Goal: Task Accomplishment & Management: Manage account settings

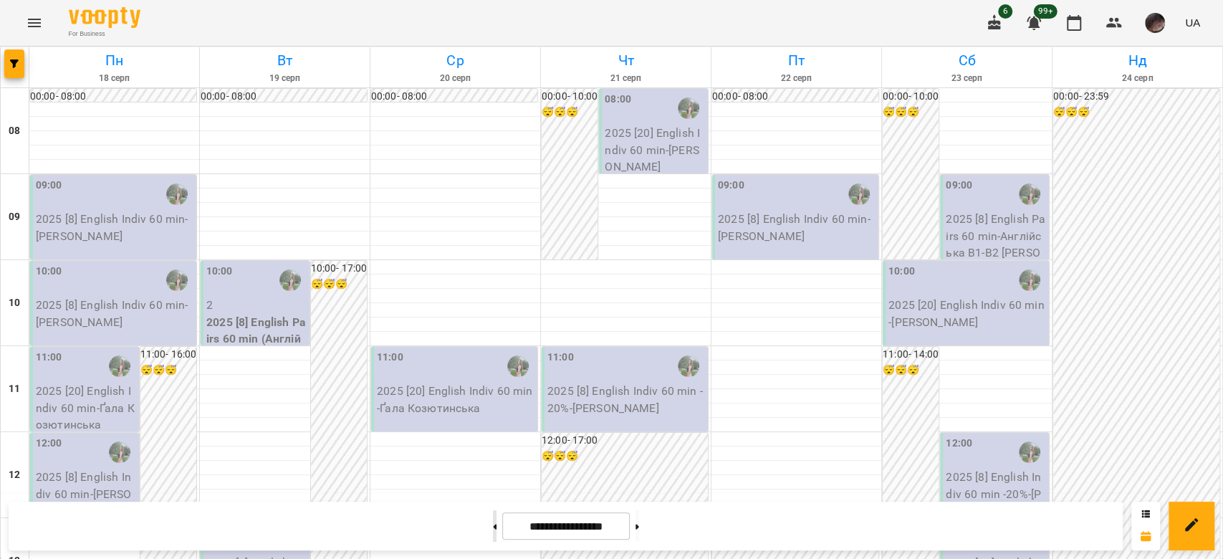
click at [493, 530] on button at bounding box center [495, 526] width 4 height 32
type input "**********"
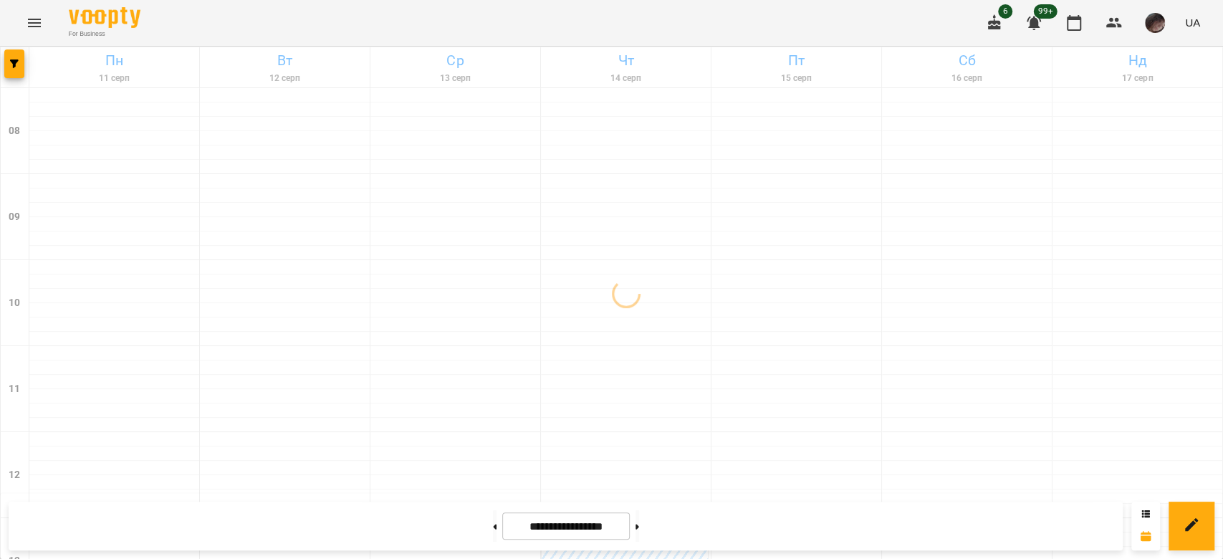
click at [26, 72] on div at bounding box center [15, 67] width 29 height 40
click at [16, 68] on button "button" at bounding box center [14, 63] width 20 height 29
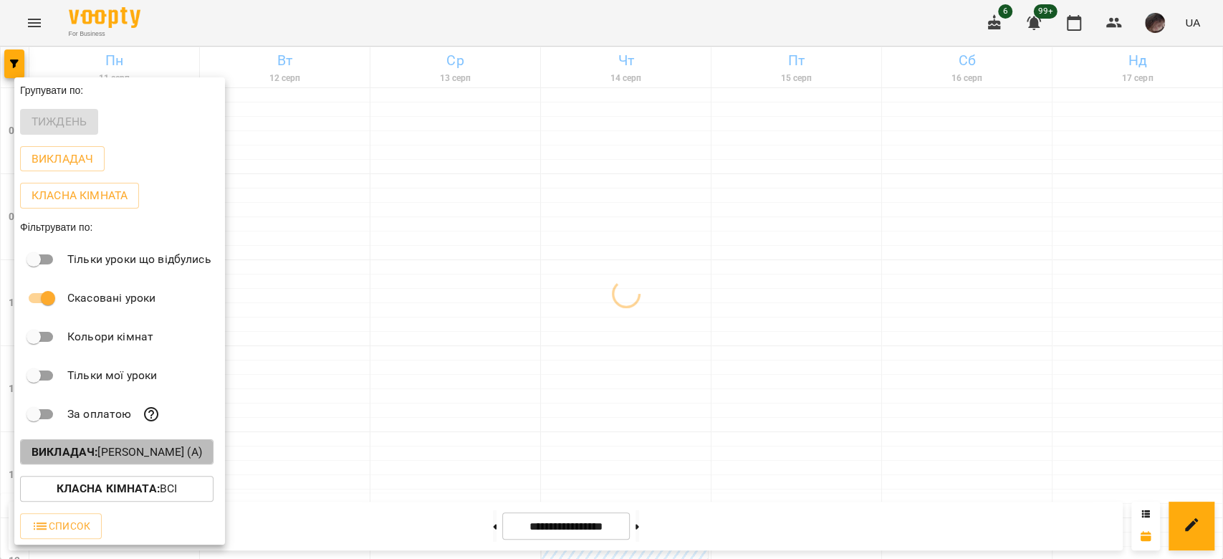
click at [202, 457] on p "Викладач : [PERSON_NAME] (а)" at bounding box center [117, 452] width 171 height 17
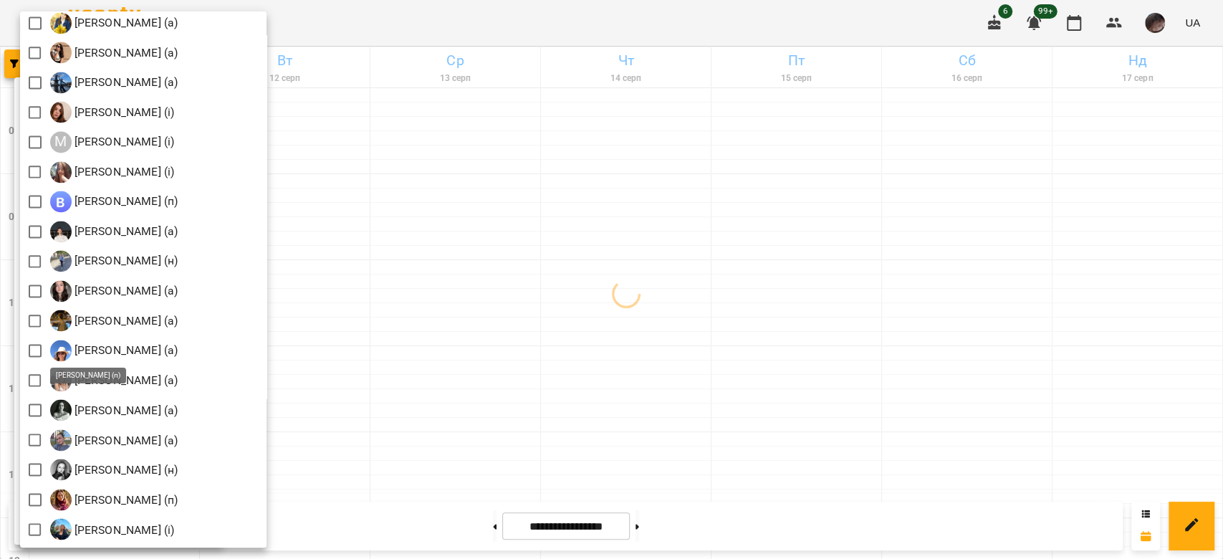
scroll to position [1529, 0]
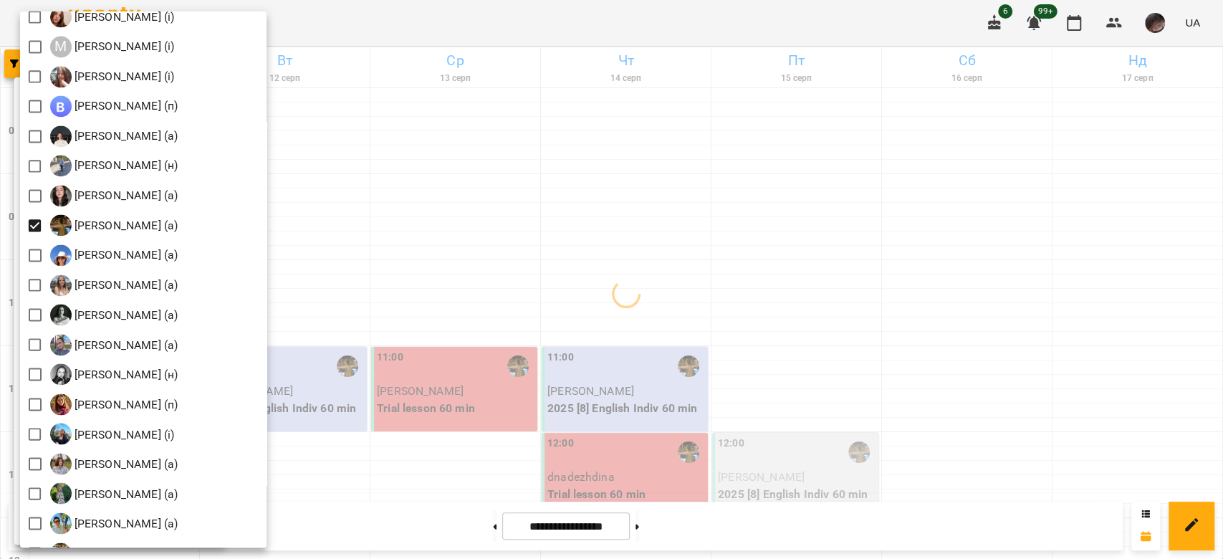
click at [489, 205] on div at bounding box center [611, 279] width 1223 height 559
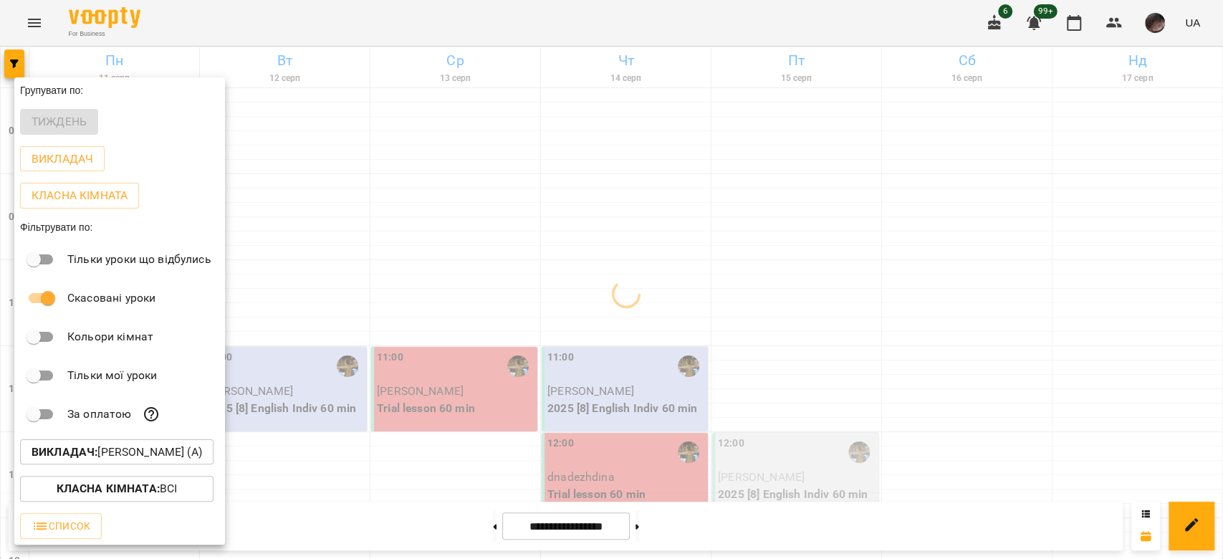
click at [497, 201] on div at bounding box center [611, 279] width 1223 height 559
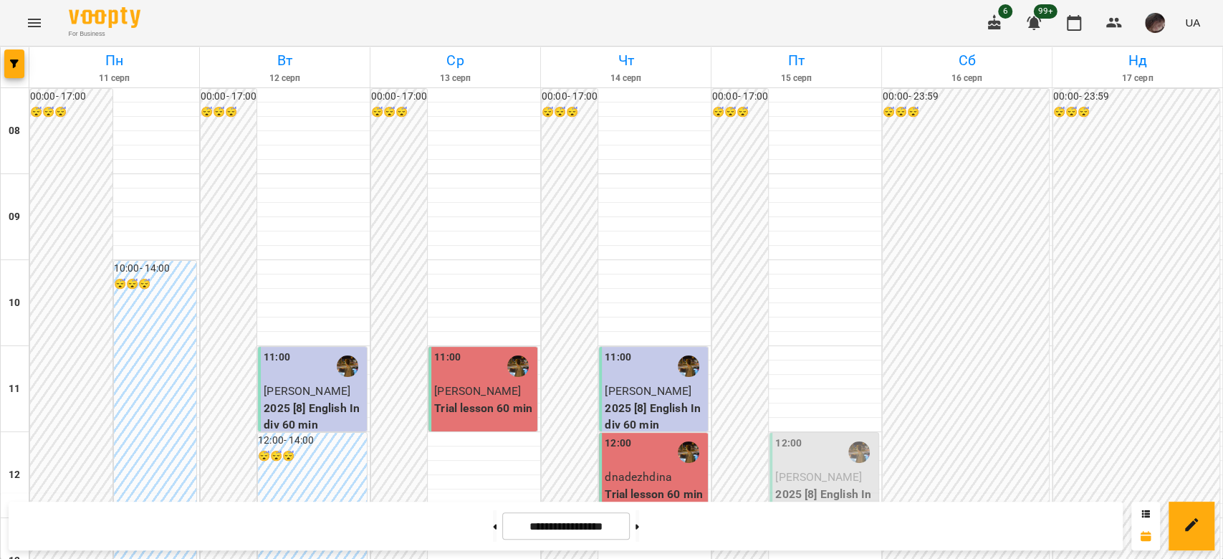
scroll to position [191, 0]
click at [797, 470] on span "[PERSON_NAME]" at bounding box center [818, 477] width 87 height 14
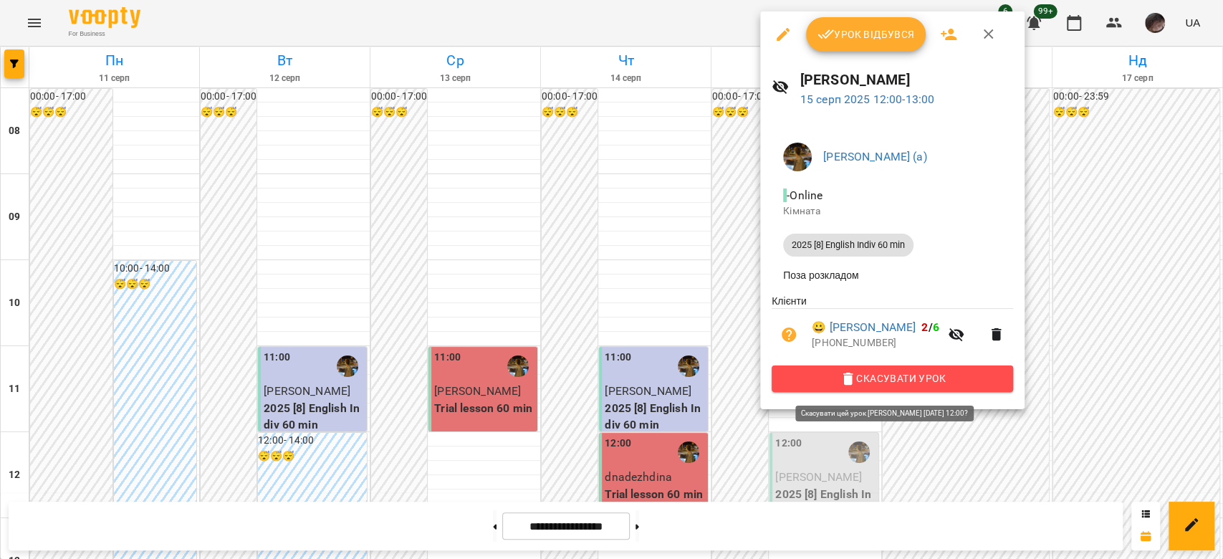
click at [803, 386] on span "Скасувати Урок" at bounding box center [892, 378] width 219 height 17
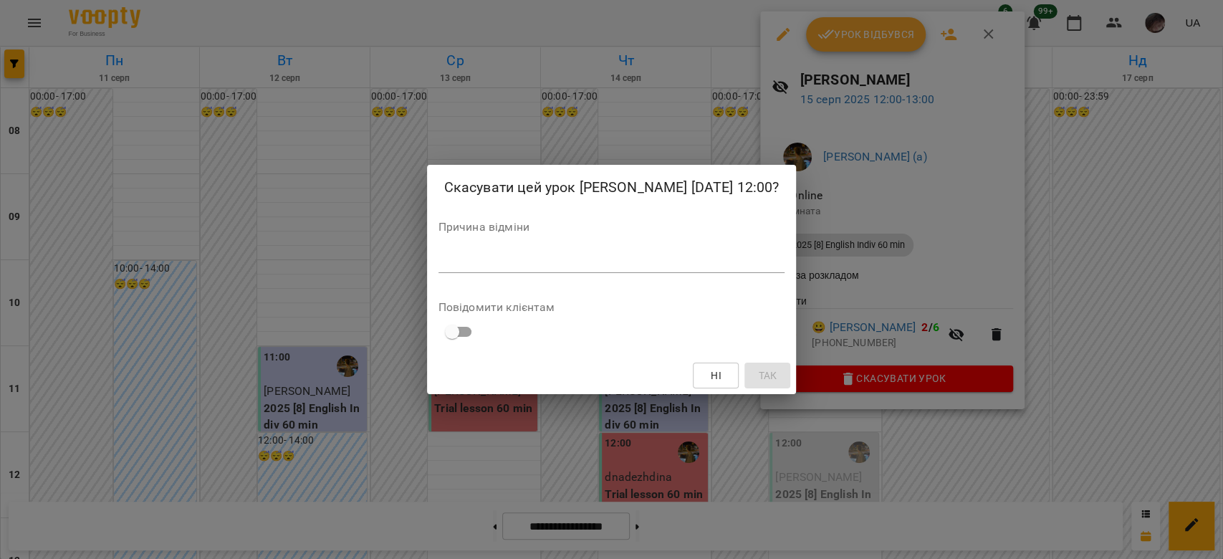
click at [476, 270] on div "*" at bounding box center [612, 261] width 347 height 23
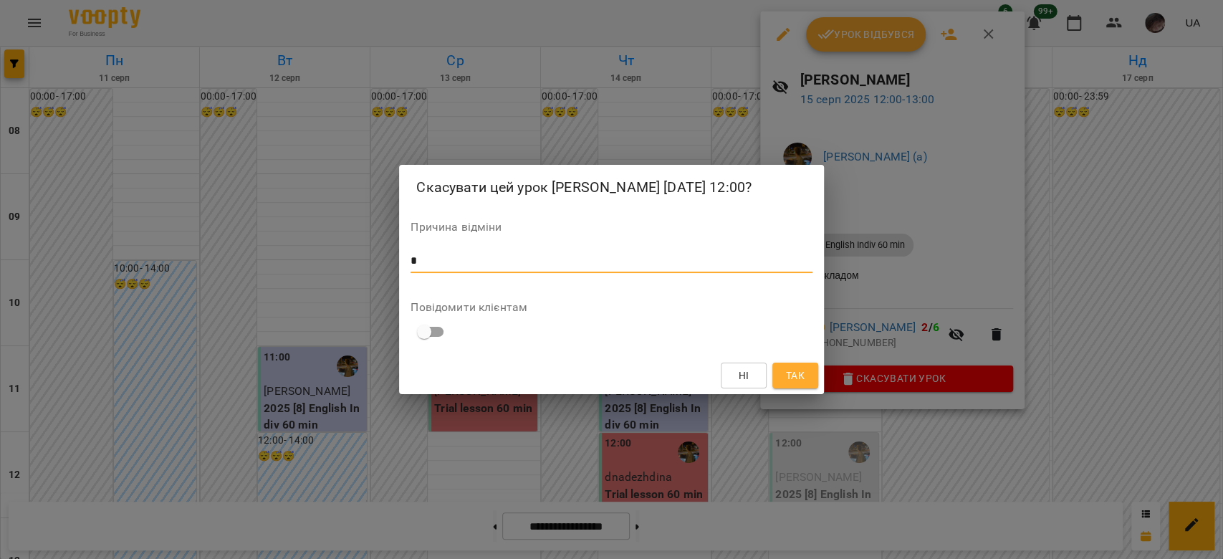
type textarea "*"
click at [801, 381] on span "Так" at bounding box center [795, 375] width 19 height 17
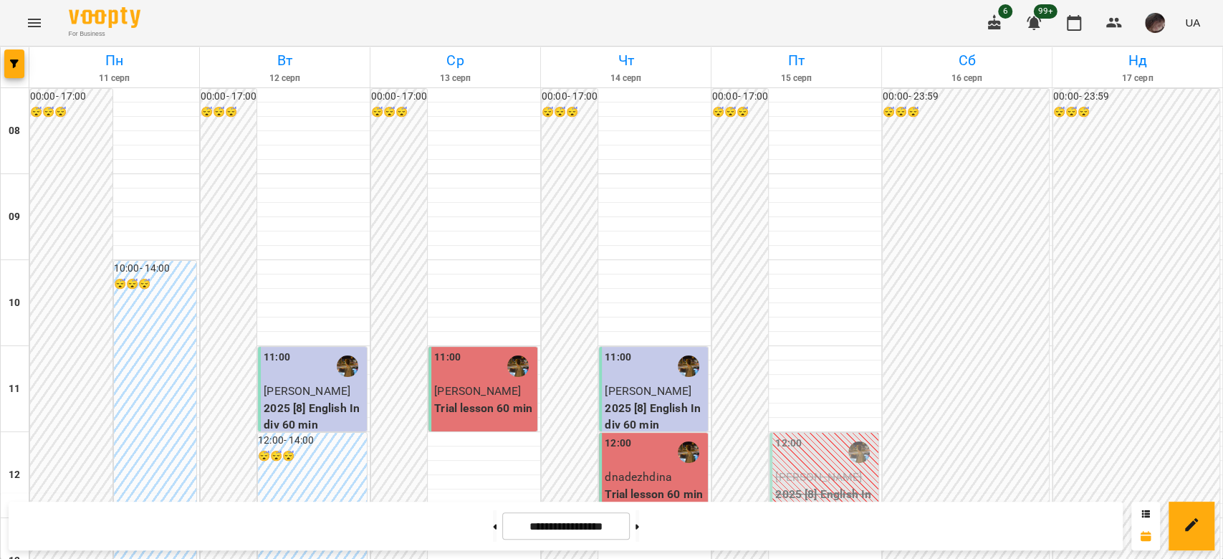
scroll to position [883, 0]
click at [11, 67] on icon "button" at bounding box center [14, 63] width 9 height 9
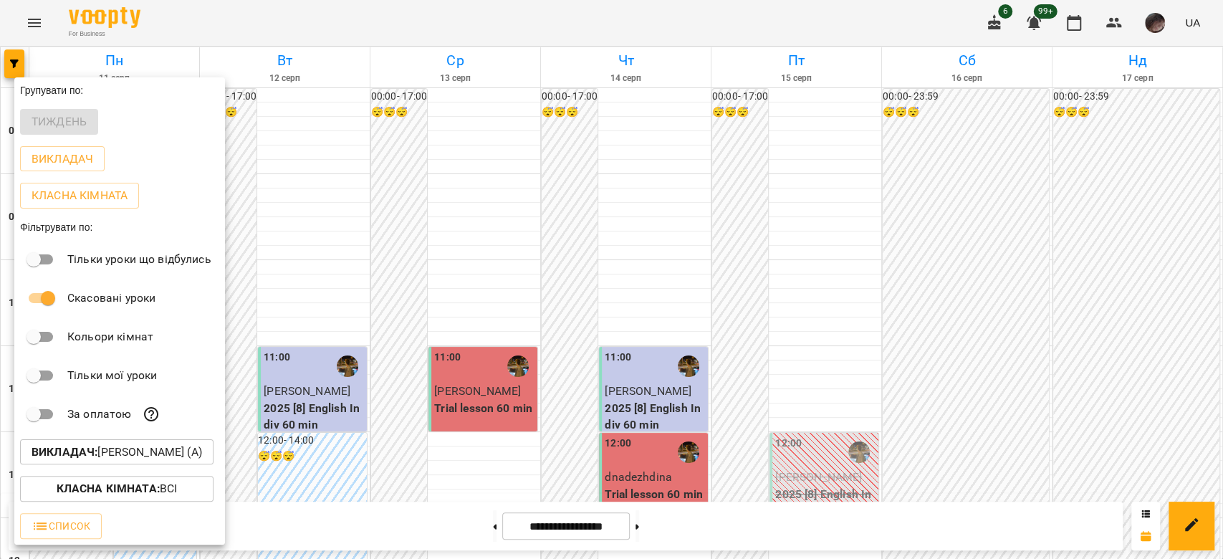
click at [53, 448] on b "Викладач :" at bounding box center [65, 452] width 66 height 14
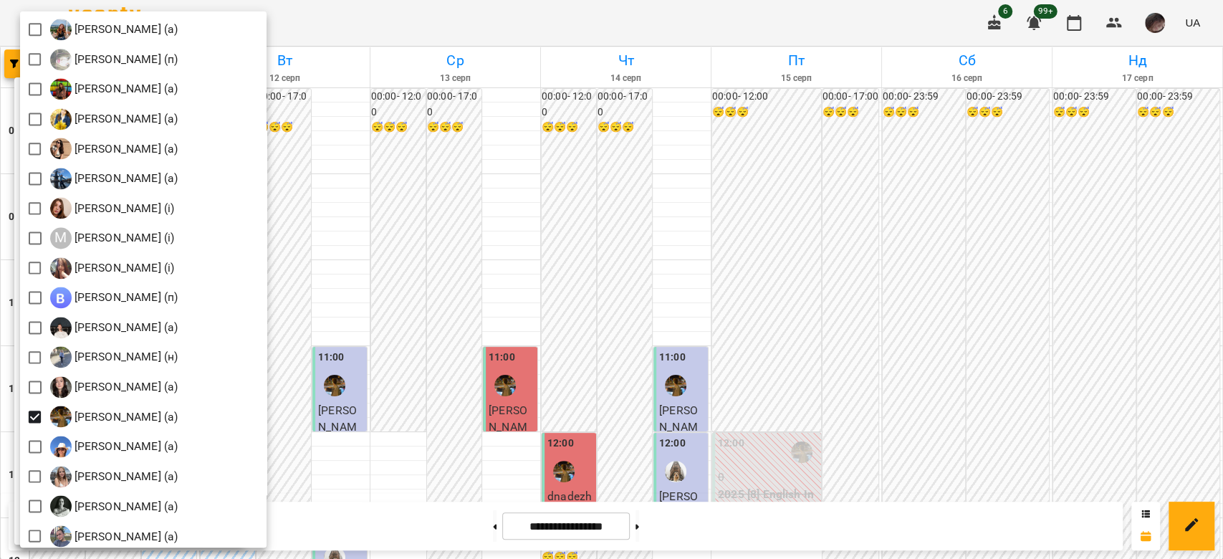
scroll to position [1529, 0]
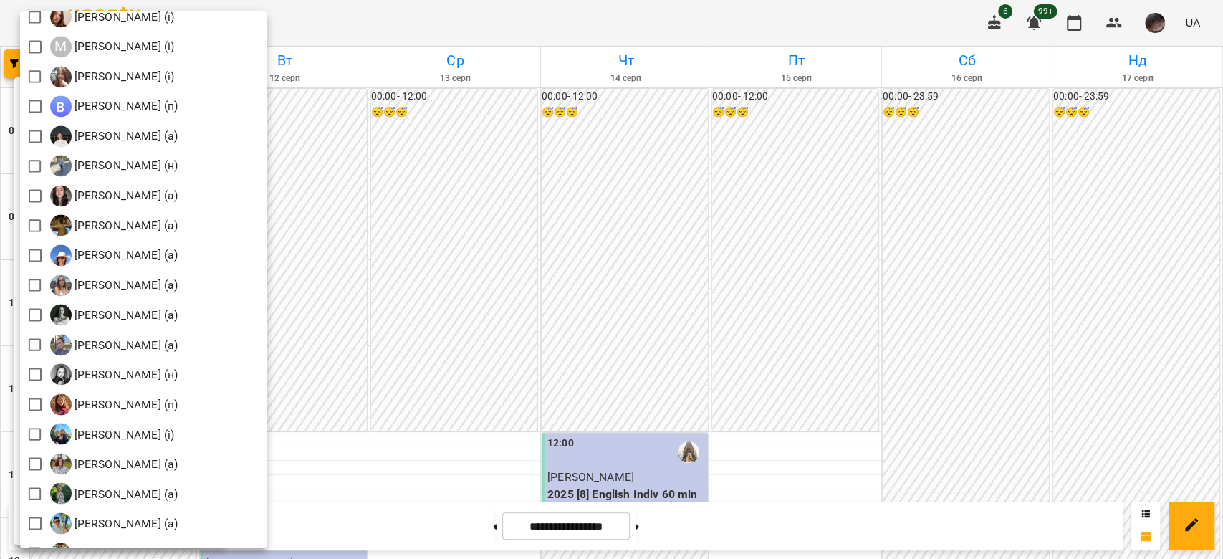
click at [1009, 368] on div at bounding box center [611, 279] width 1223 height 559
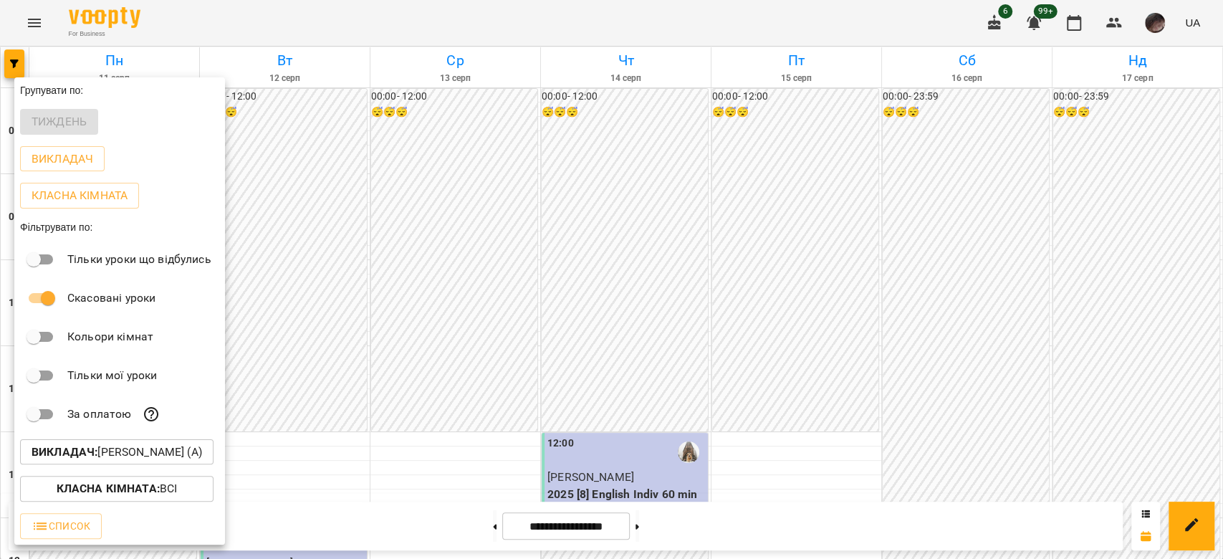
click at [701, 214] on div at bounding box center [611, 279] width 1223 height 559
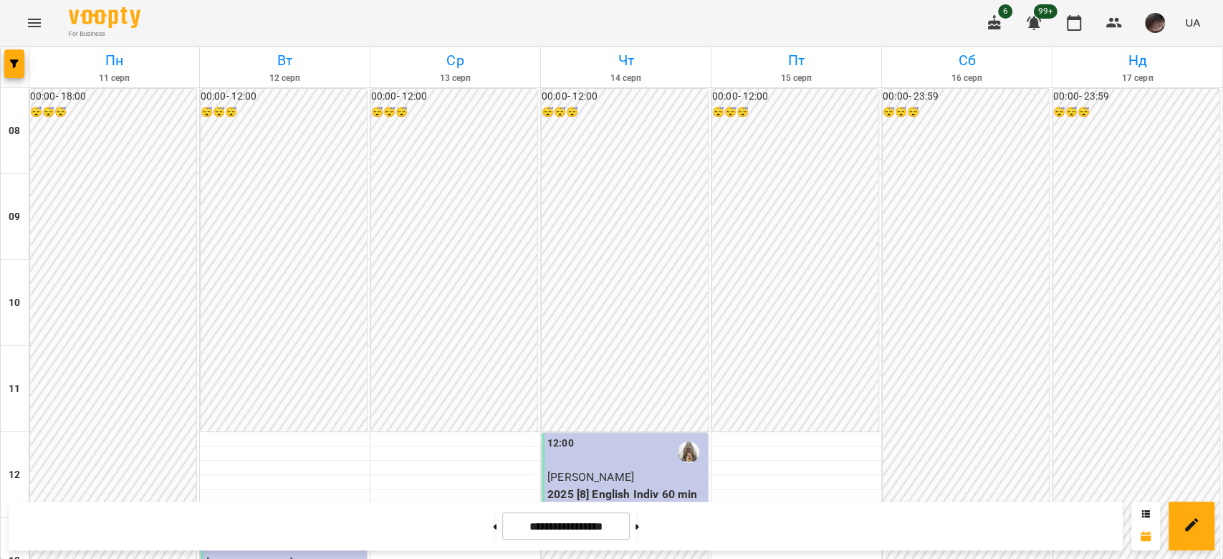
scroll to position [310, 0]
click at [639, 532] on button at bounding box center [638, 526] width 4 height 32
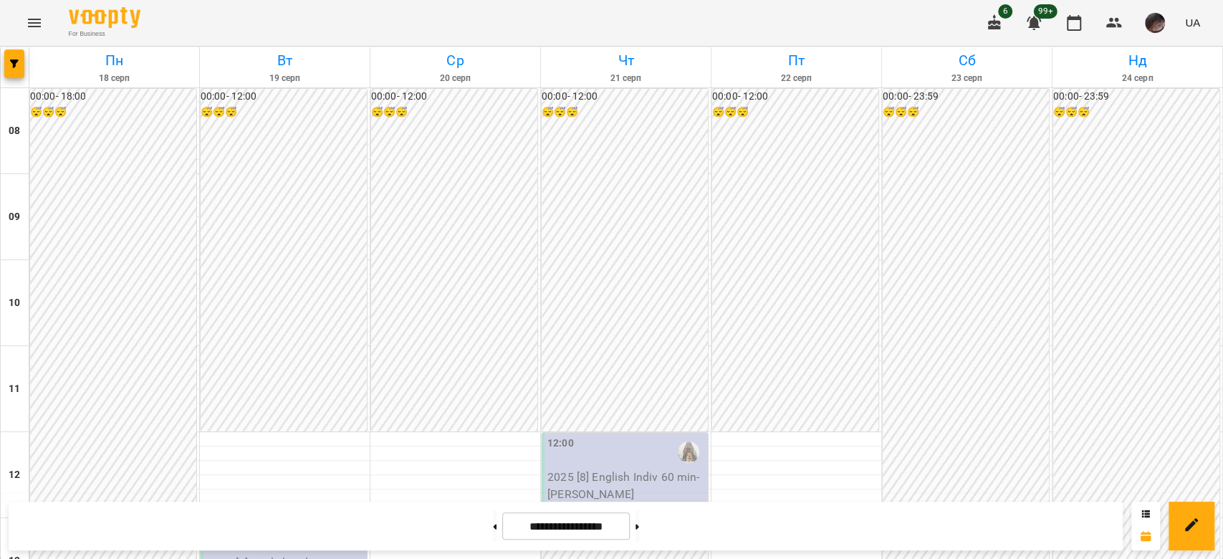
scroll to position [788, 0]
click at [493, 522] on button at bounding box center [495, 526] width 4 height 32
type input "**********"
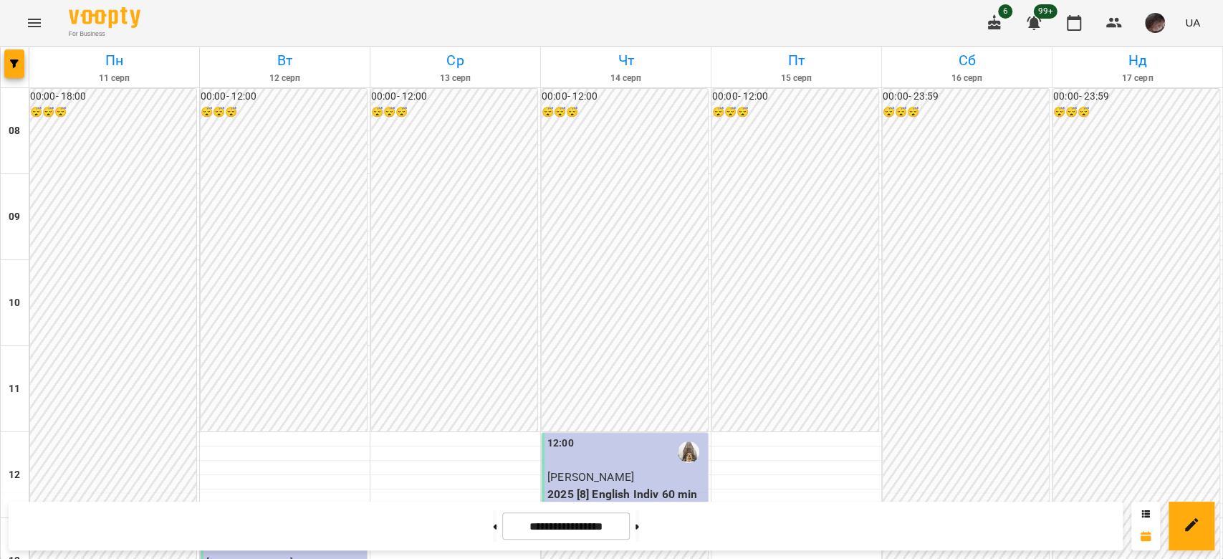
scroll to position [692, 0]
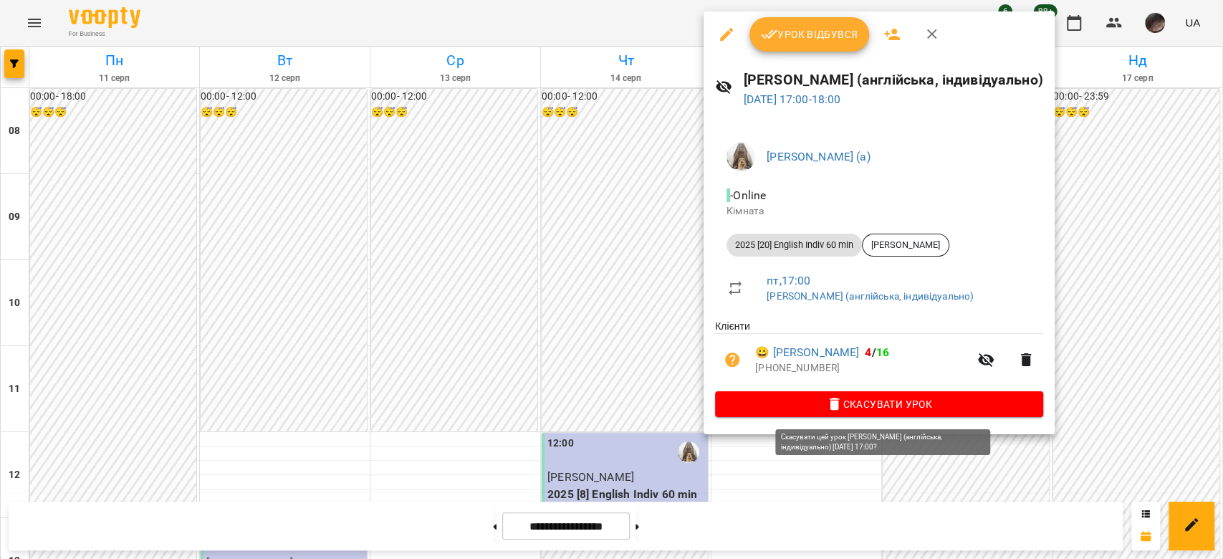
click at [754, 398] on span "Скасувати Урок" at bounding box center [879, 404] width 305 height 17
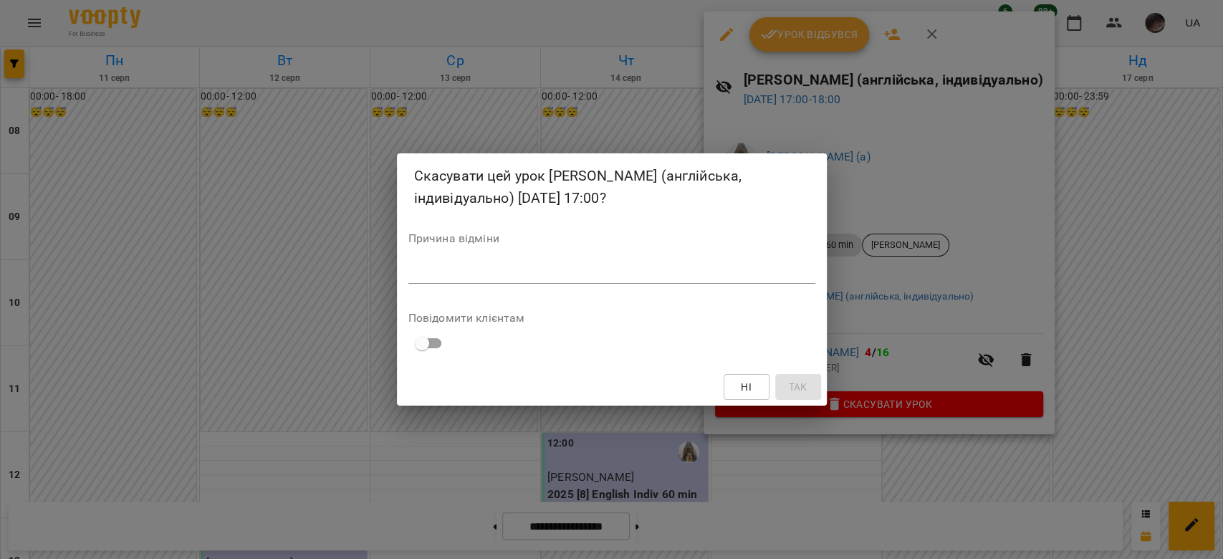
click at [701, 278] on textarea at bounding box center [612, 272] width 407 height 14
type textarea "*"
click at [796, 387] on span "Так" at bounding box center [797, 386] width 19 height 17
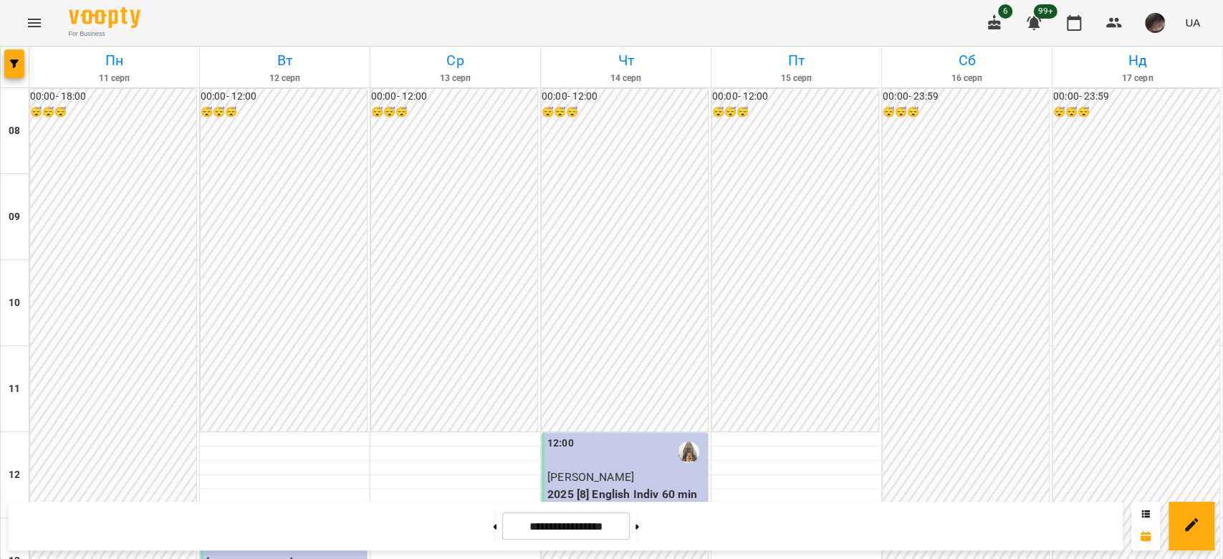
scroll to position [214, 0]
click at [8, 68] on button "button" at bounding box center [14, 63] width 20 height 29
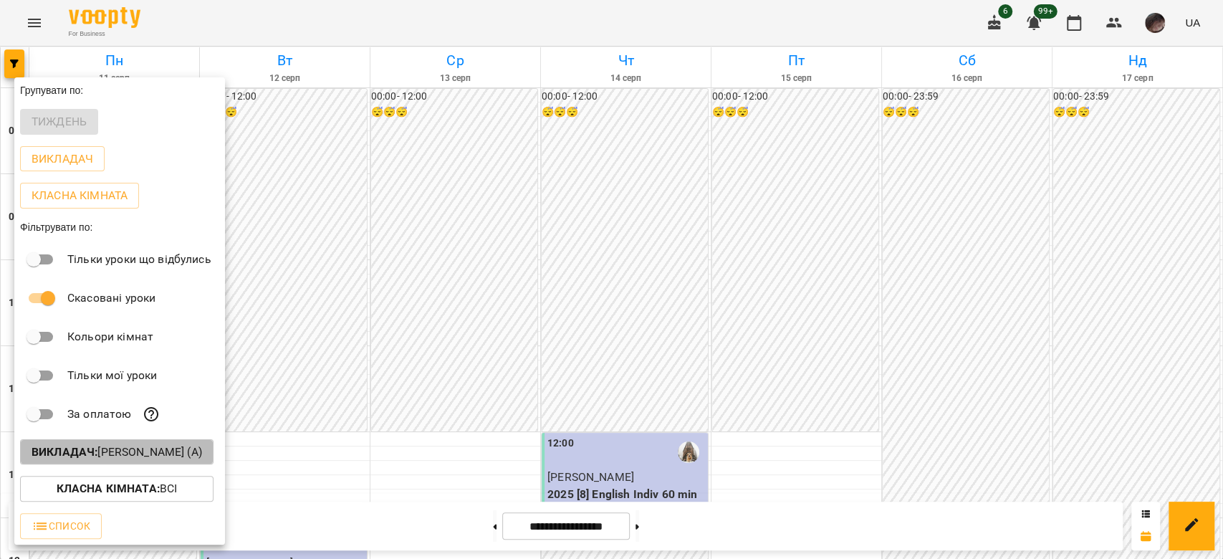
click at [82, 452] on b "Викладач :" at bounding box center [65, 452] width 66 height 14
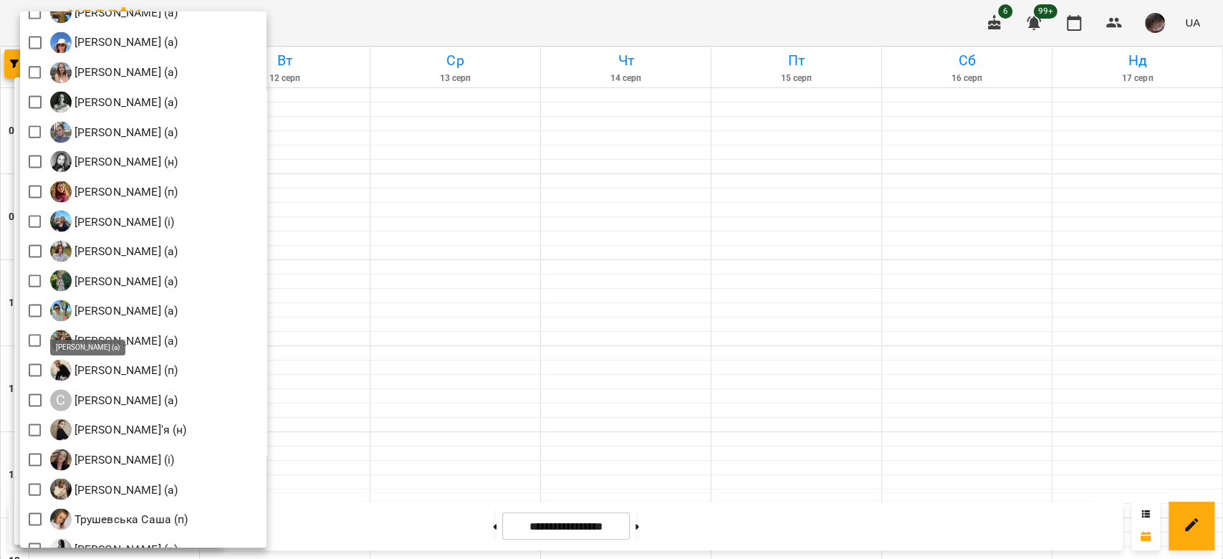
scroll to position [1645, 0]
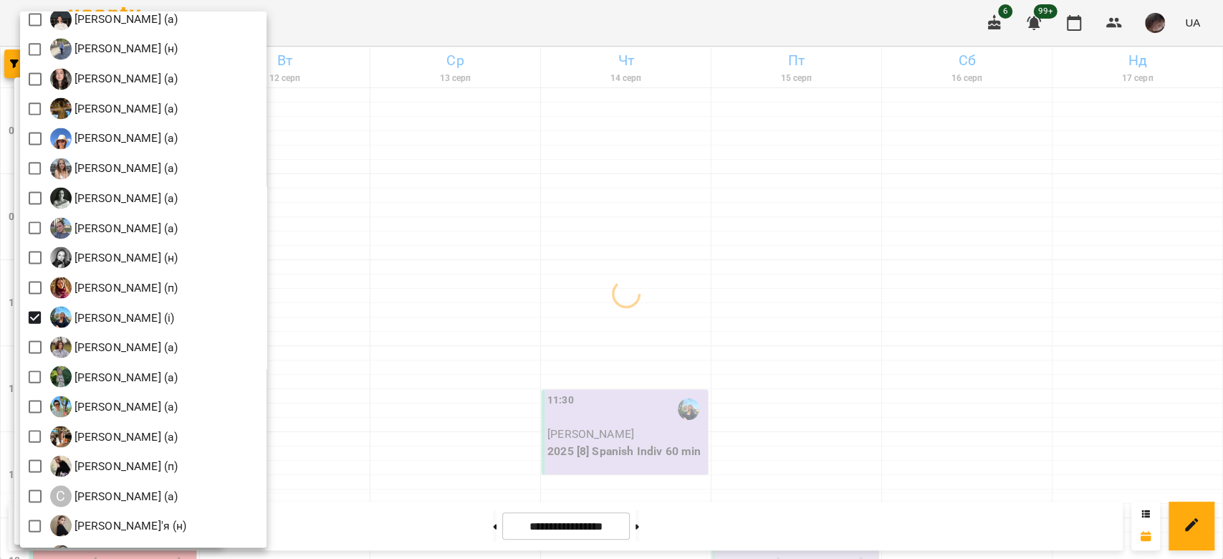
click at [652, 239] on div at bounding box center [611, 279] width 1223 height 559
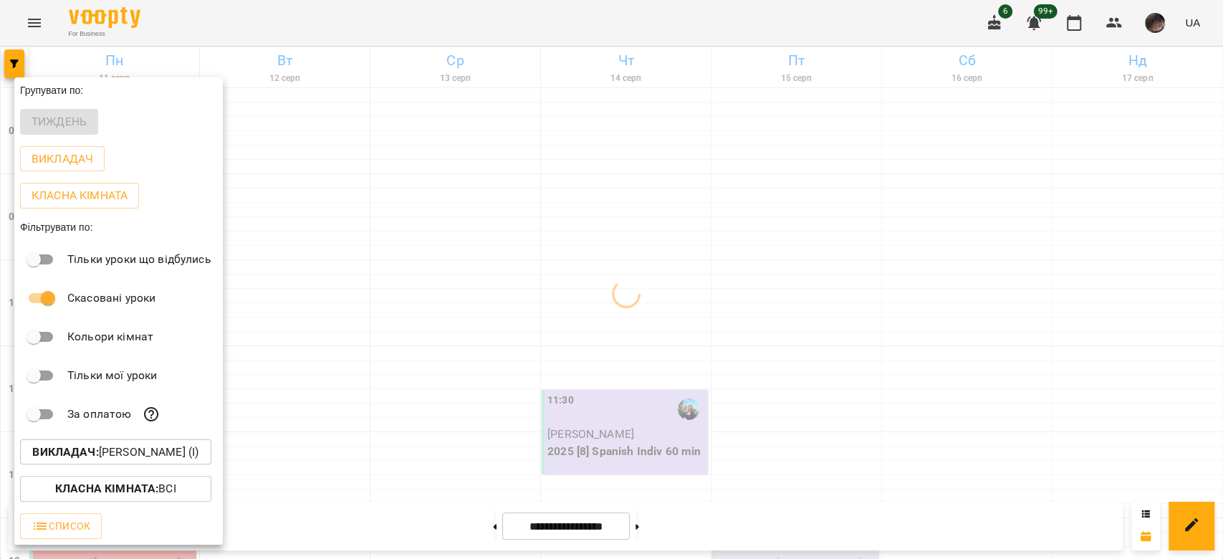
click at [652, 290] on div at bounding box center [611, 279] width 1223 height 559
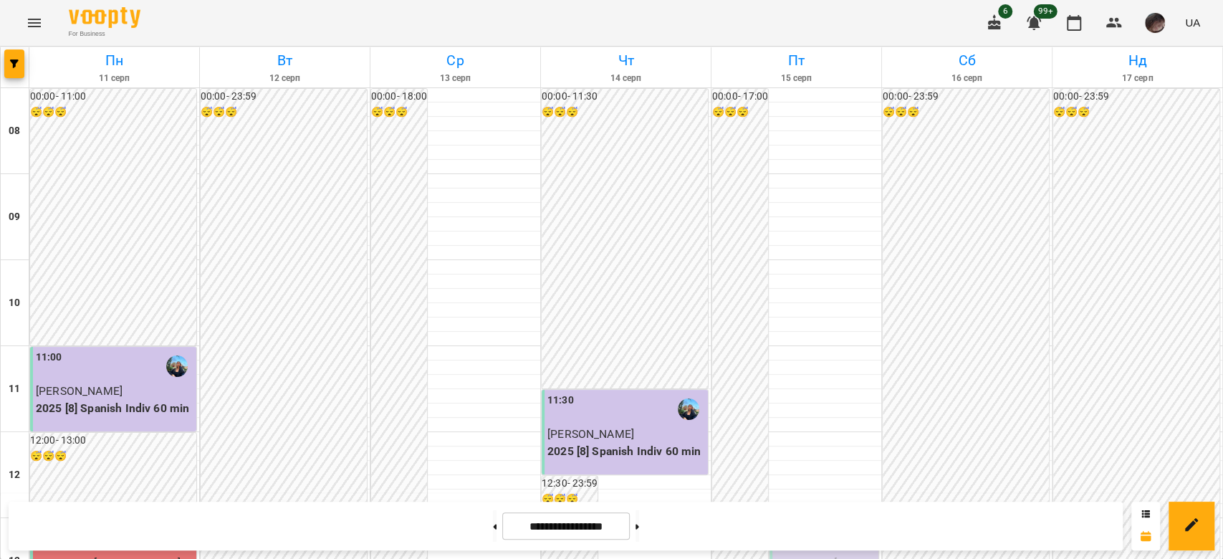
click at [660, 507] on div "**********" at bounding box center [566, 526] width 1114 height 49
click at [639, 513] on button at bounding box center [638, 526] width 4 height 32
type input "**********"
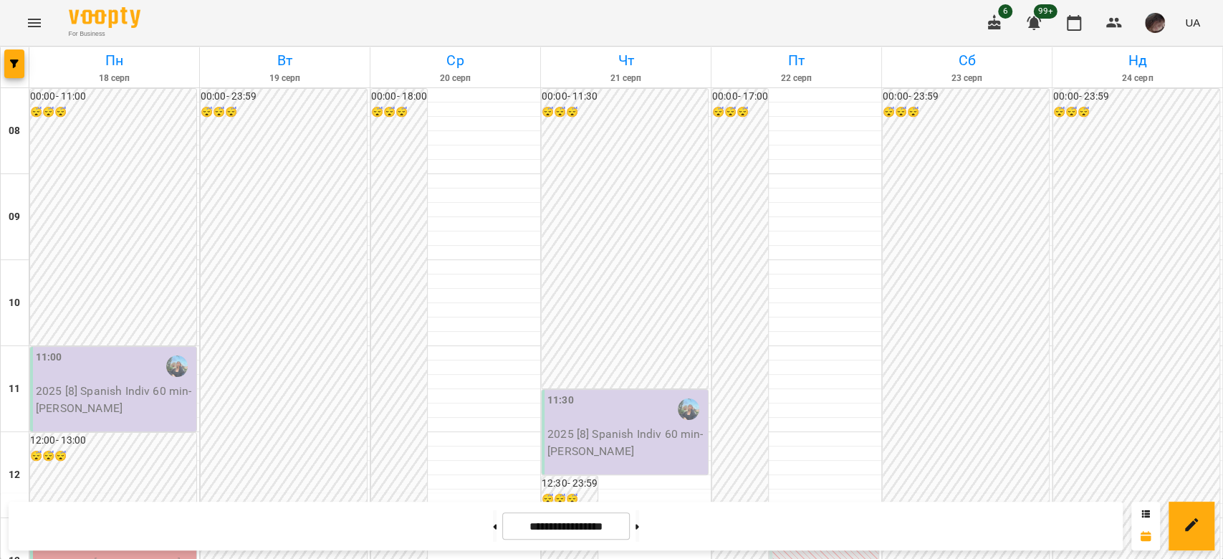
scroll to position [883, 0]
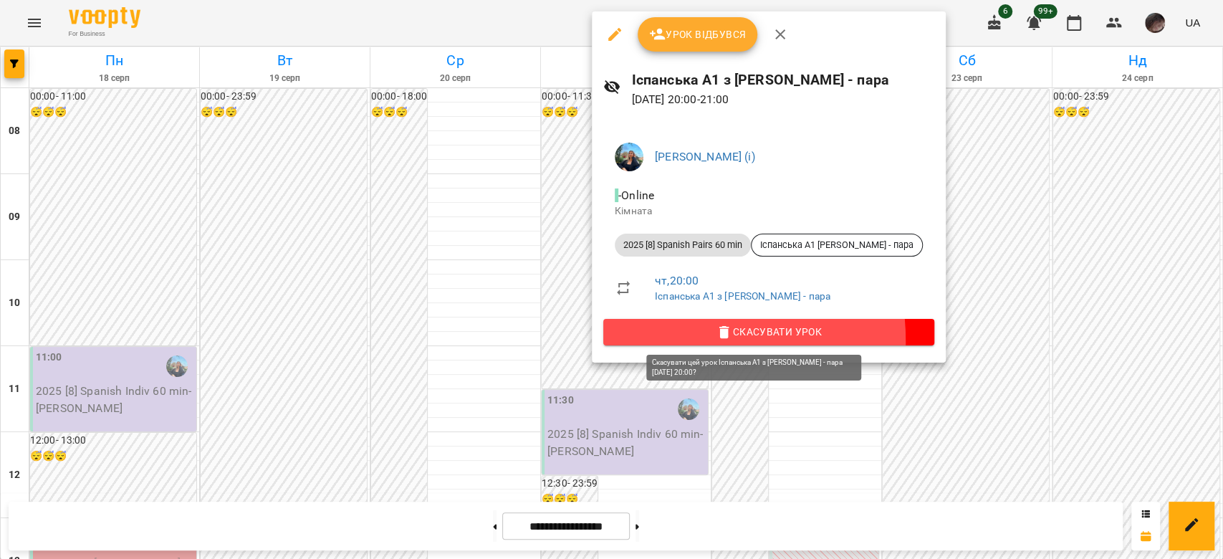
click at [653, 341] on button "Скасувати Урок" at bounding box center [768, 332] width 331 height 26
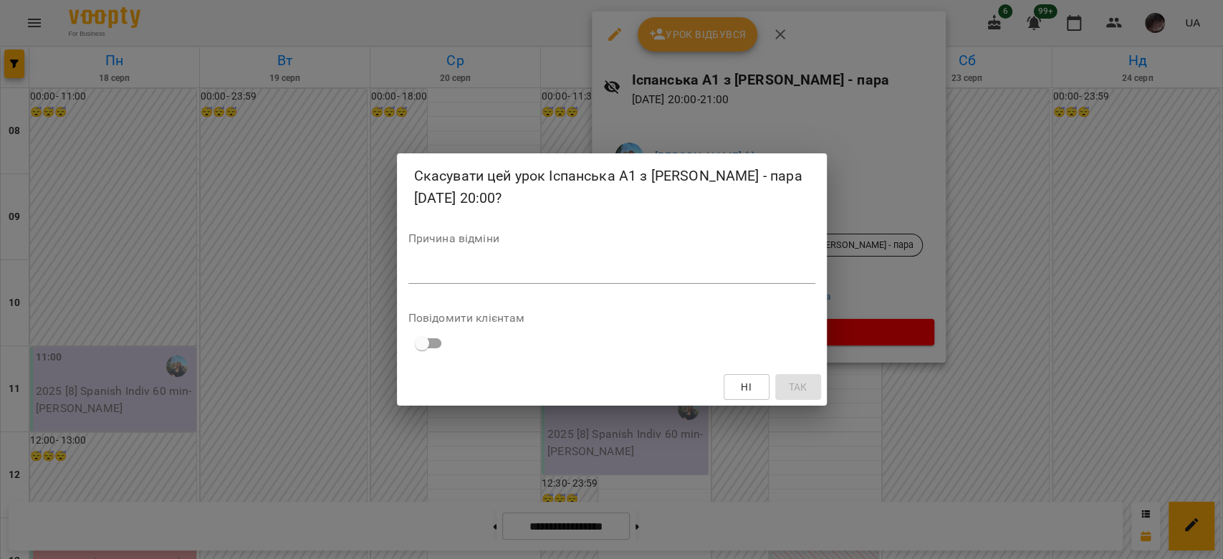
click at [614, 275] on textarea at bounding box center [612, 272] width 407 height 14
type textarea "*"
click at [797, 381] on span "Так" at bounding box center [797, 386] width 19 height 17
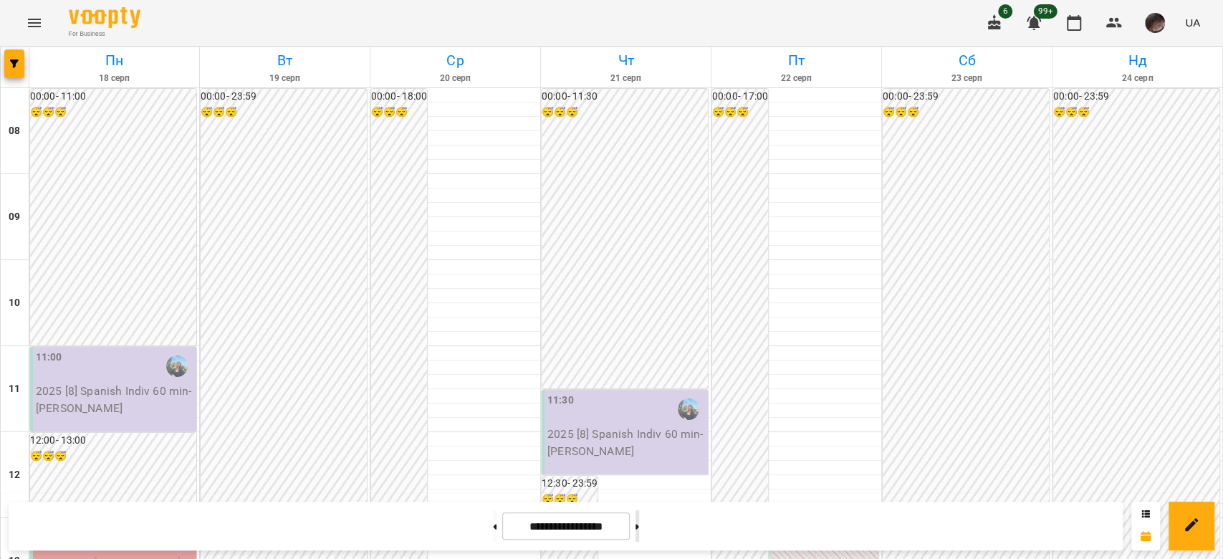
click at [639, 517] on button at bounding box center [638, 526] width 4 height 32
type input "**********"
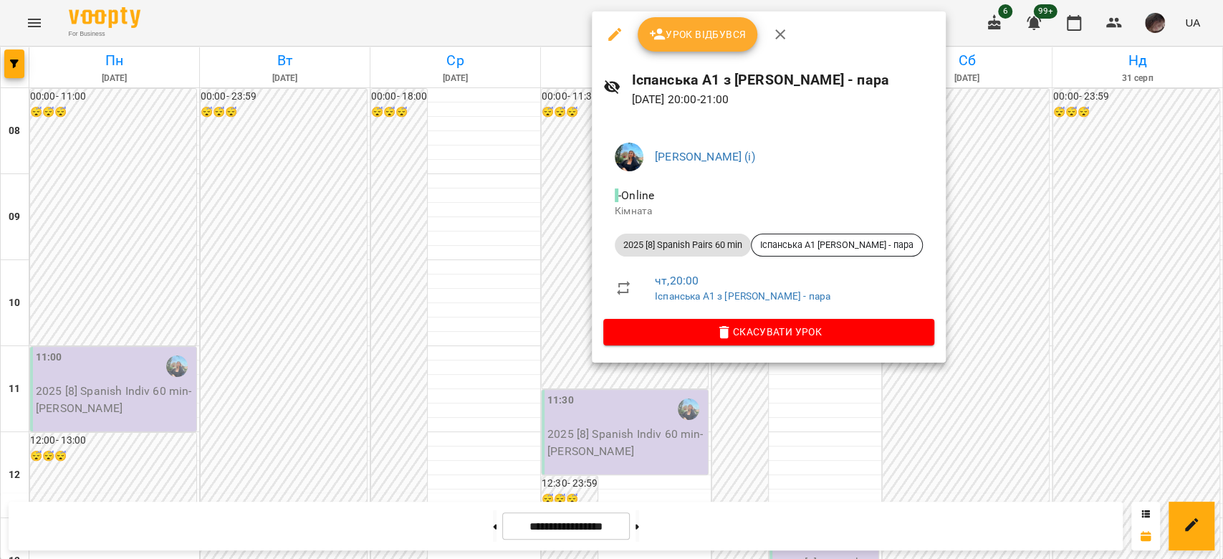
click at [702, 347] on div "[PERSON_NAME] (і) - Online Кімната 2025 [8] Spanish Pairs 60 min Іспанська А1 […" at bounding box center [769, 241] width 354 height 243
click at [716, 333] on icon "button" at bounding box center [724, 332] width 17 height 17
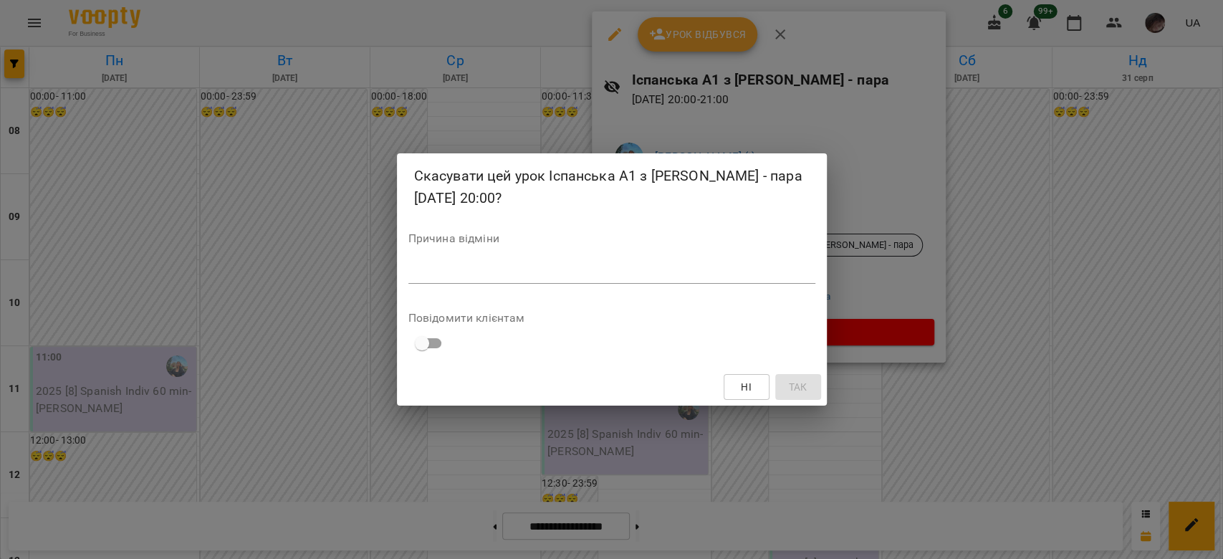
click at [699, 276] on textarea at bounding box center [612, 272] width 407 height 14
type textarea "*"
click at [779, 376] on button "Так" at bounding box center [798, 387] width 46 height 26
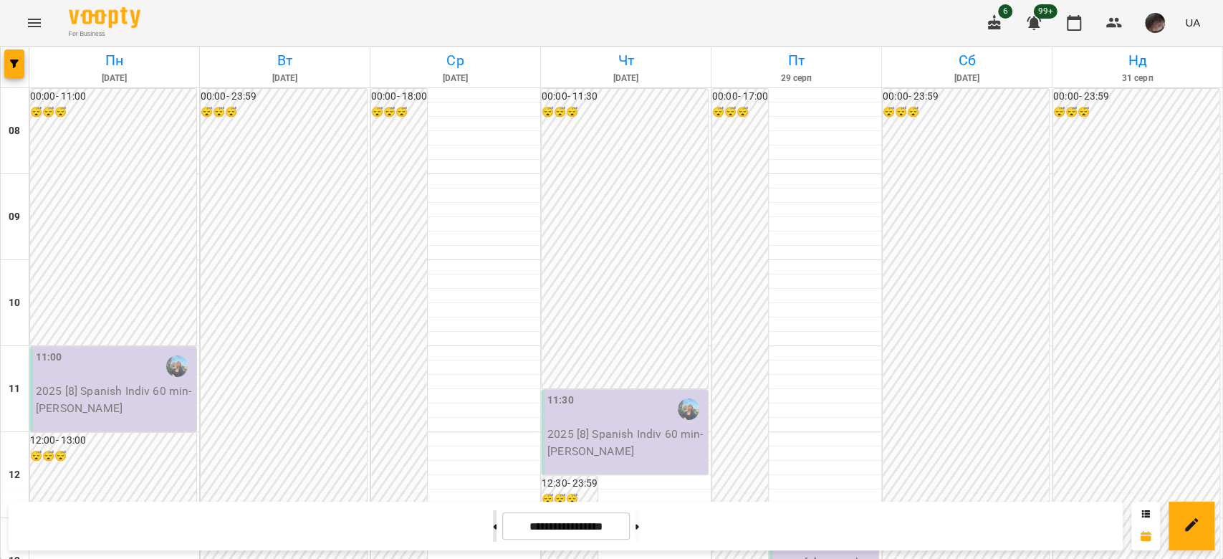
click at [493, 517] on button at bounding box center [495, 526] width 4 height 32
type input "**********"
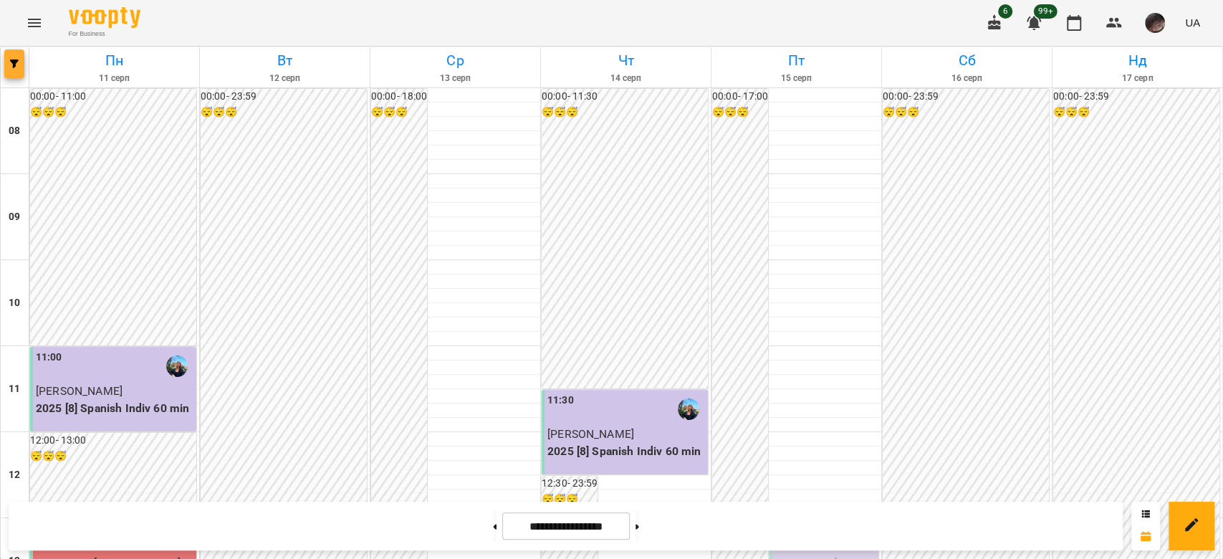
click at [18, 68] on button "button" at bounding box center [14, 63] width 20 height 29
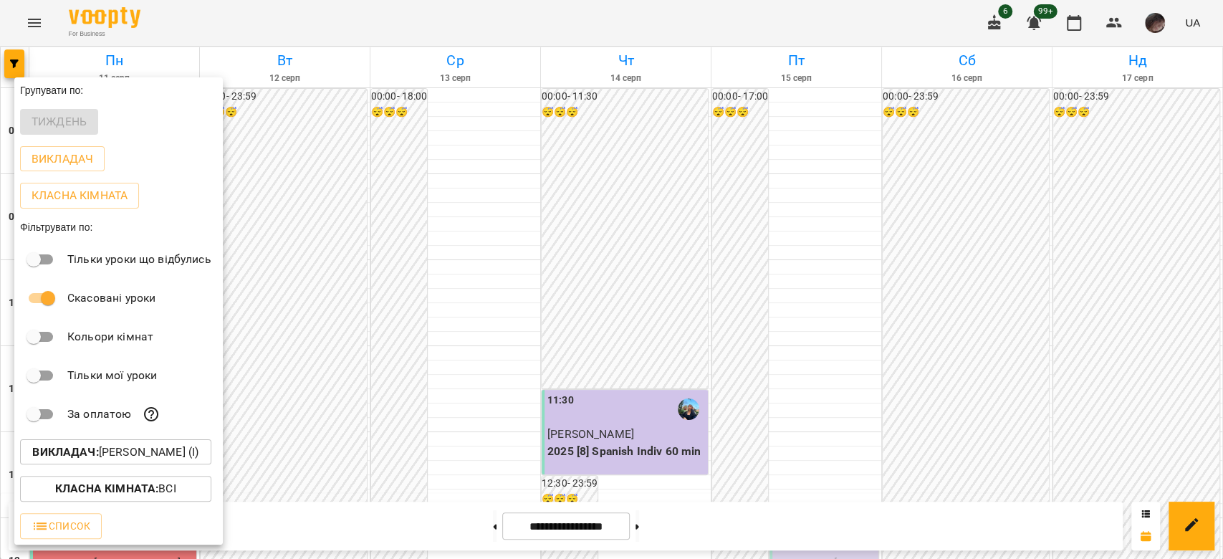
click at [80, 457] on b "Викладач :" at bounding box center [65, 452] width 66 height 14
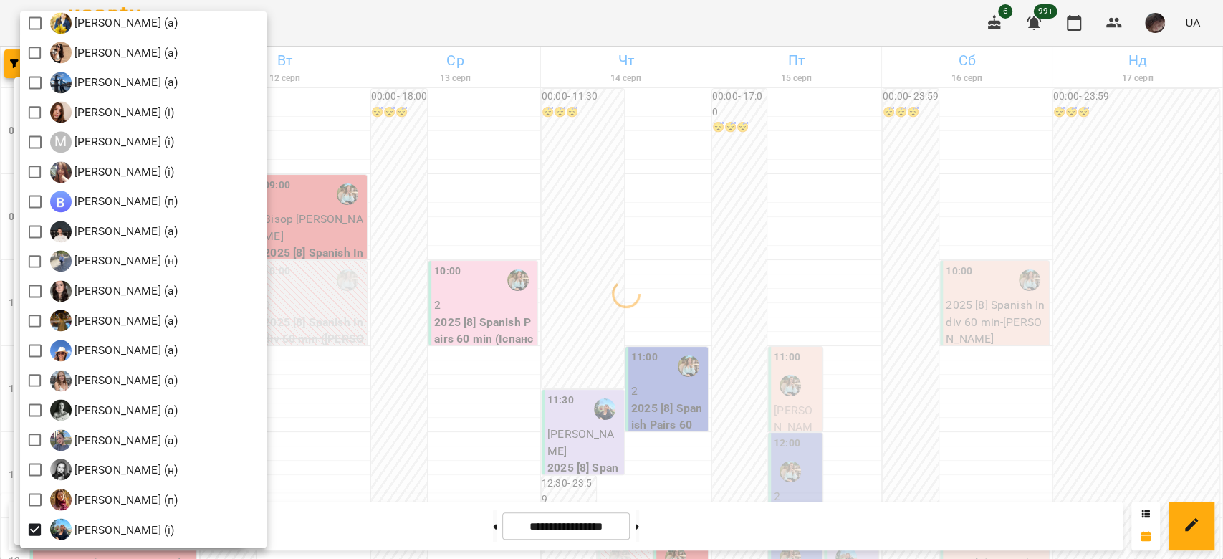
scroll to position [1529, 0]
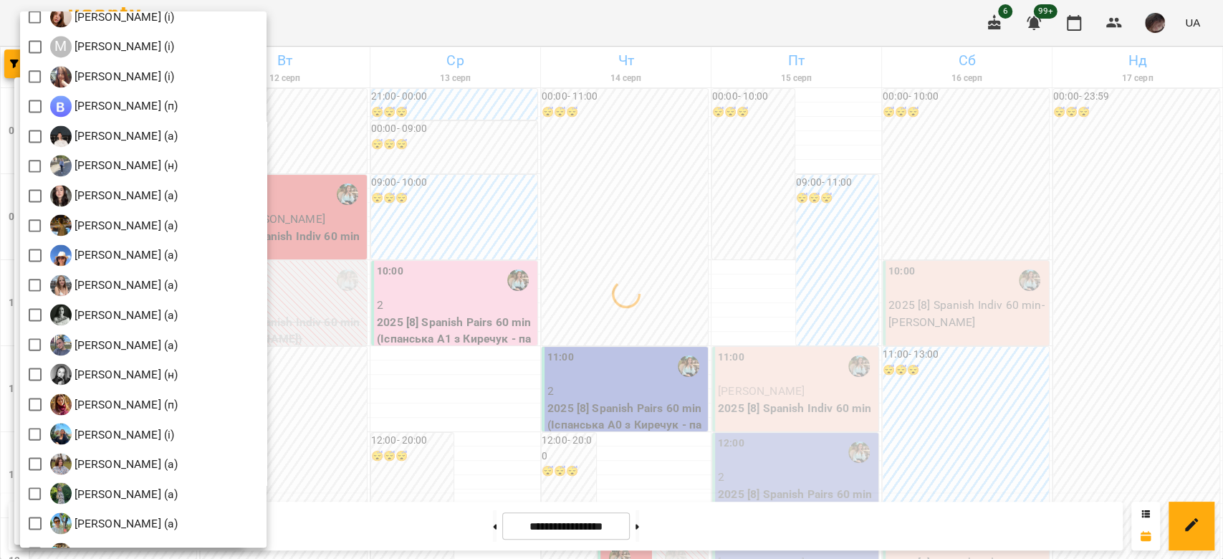
click at [768, 265] on div at bounding box center [611, 279] width 1223 height 559
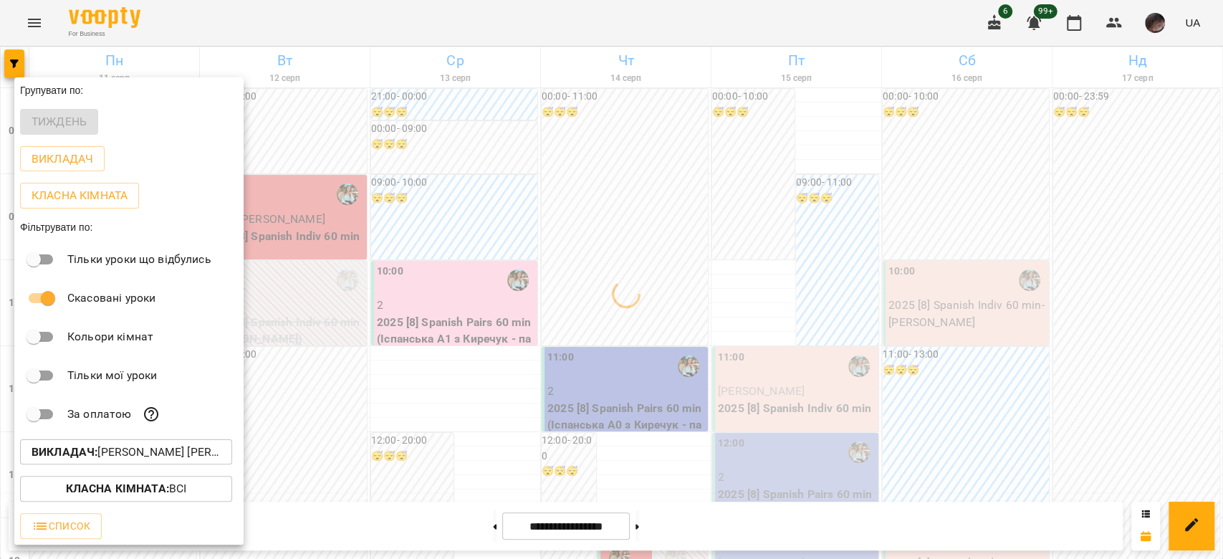
click at [768, 265] on div at bounding box center [611, 279] width 1223 height 559
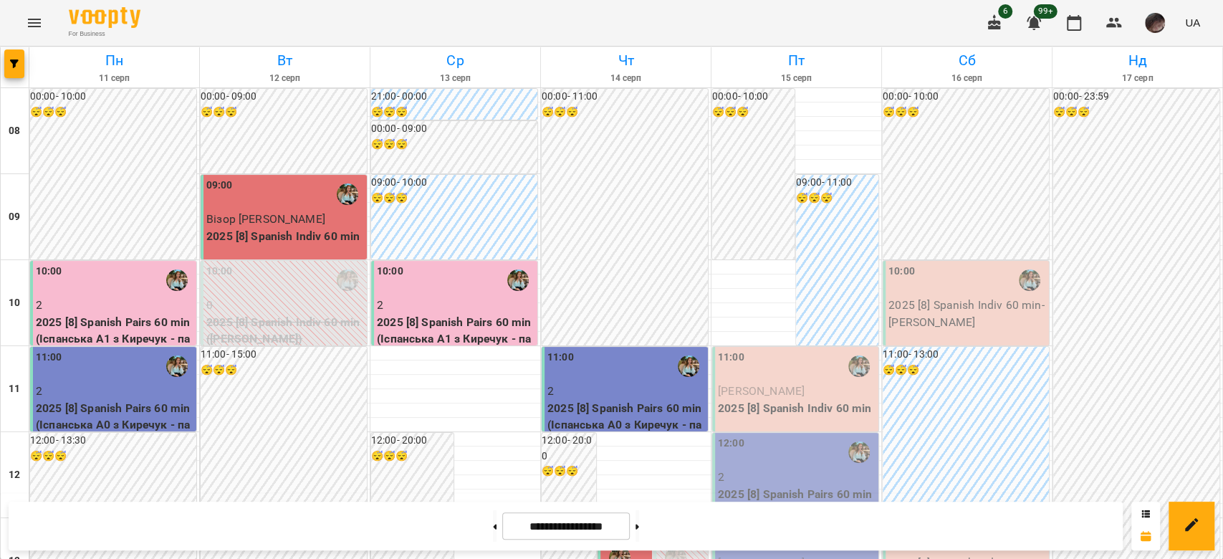
scroll to position [501, 0]
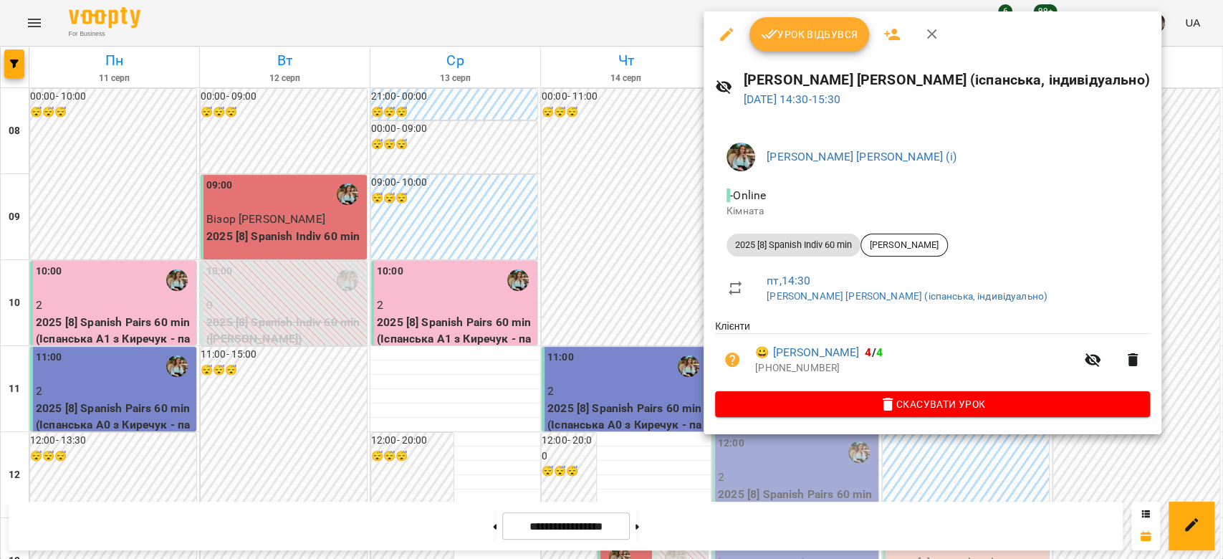
click at [774, 389] on ul "Клієнти 😀 [PERSON_NAME] 4 / 4 [PHONE_NUMBER]" at bounding box center [932, 355] width 435 height 72
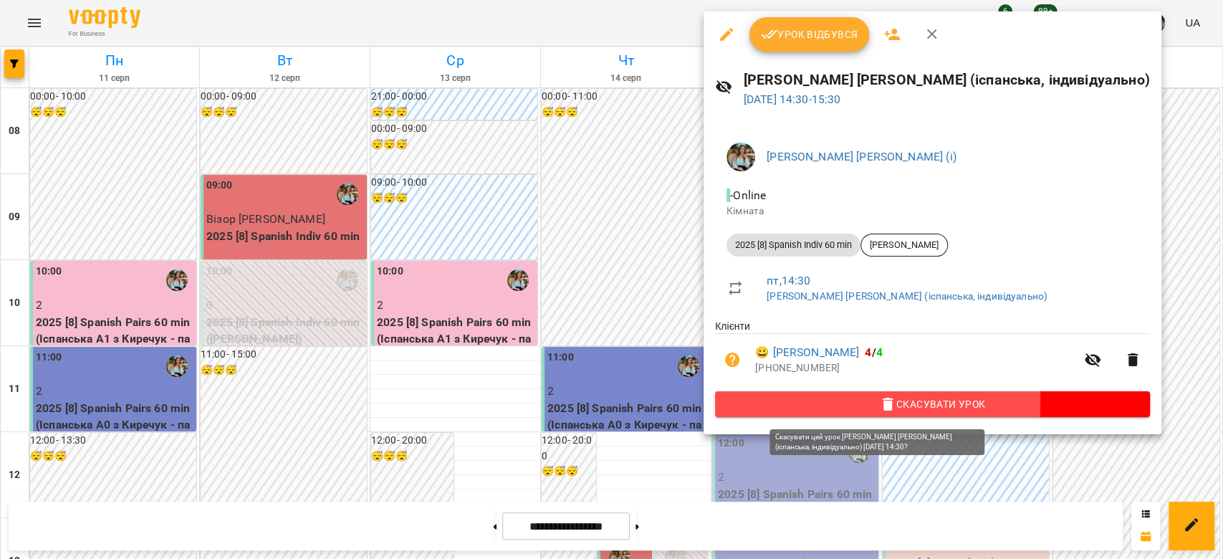
click at [765, 401] on span "Скасувати Урок" at bounding box center [933, 404] width 412 height 17
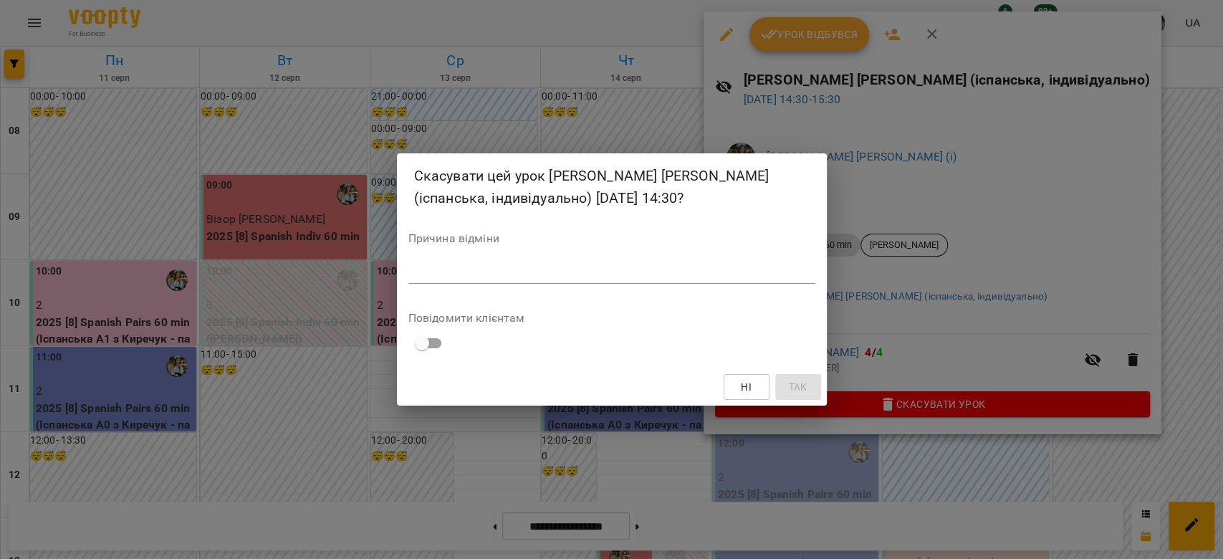
click at [654, 280] on div "*" at bounding box center [612, 272] width 407 height 23
type textarea "*"
click at [799, 379] on span "Так" at bounding box center [797, 386] width 19 height 17
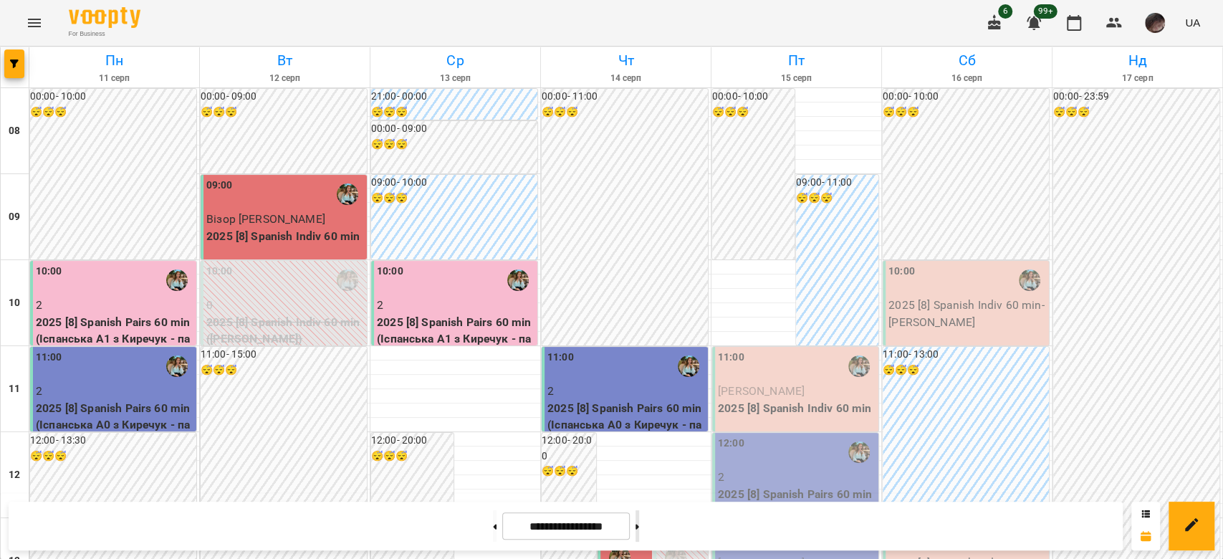
click at [639, 516] on button at bounding box center [638, 526] width 4 height 32
type input "**********"
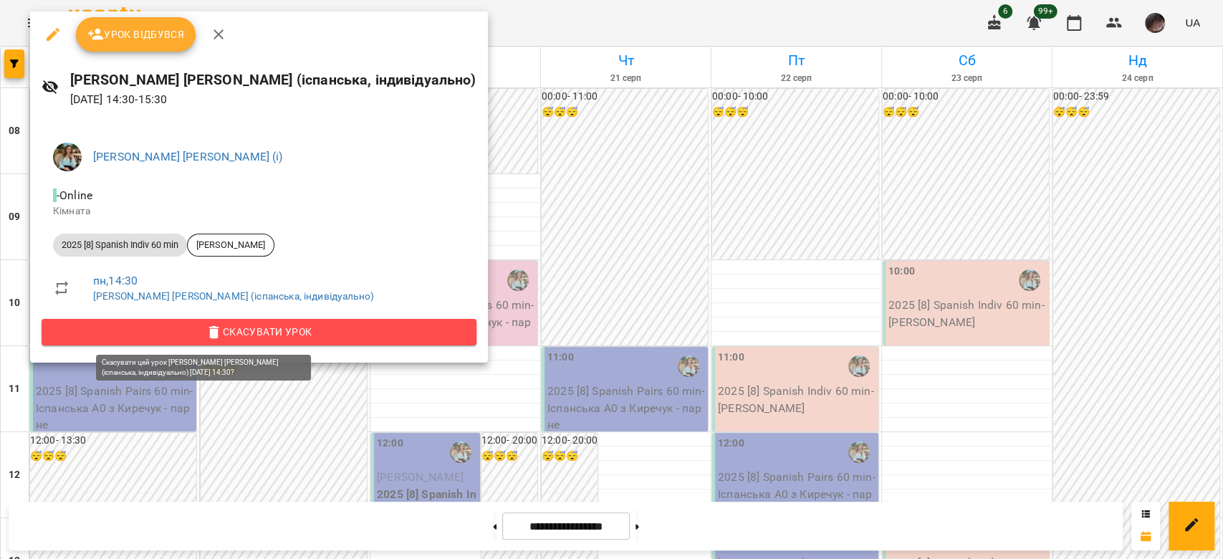
click at [288, 330] on span "Скасувати Урок" at bounding box center [259, 331] width 412 height 17
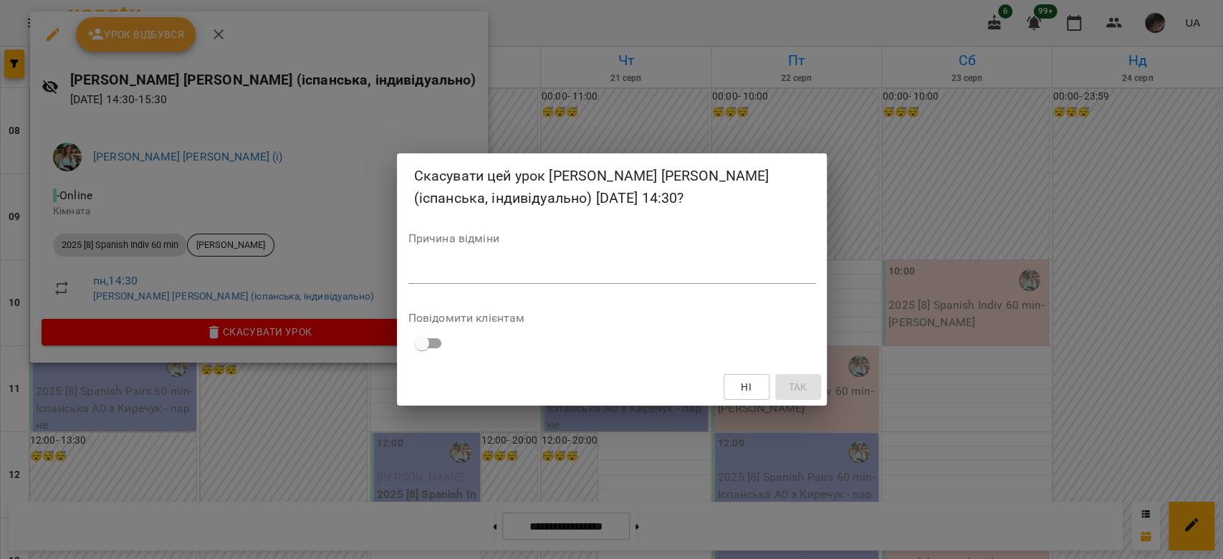
click at [610, 284] on div "*" at bounding box center [612, 272] width 407 height 23
click at [618, 267] on textarea at bounding box center [612, 272] width 407 height 14
type textarea "*"
click at [791, 386] on span "Так" at bounding box center [797, 386] width 19 height 17
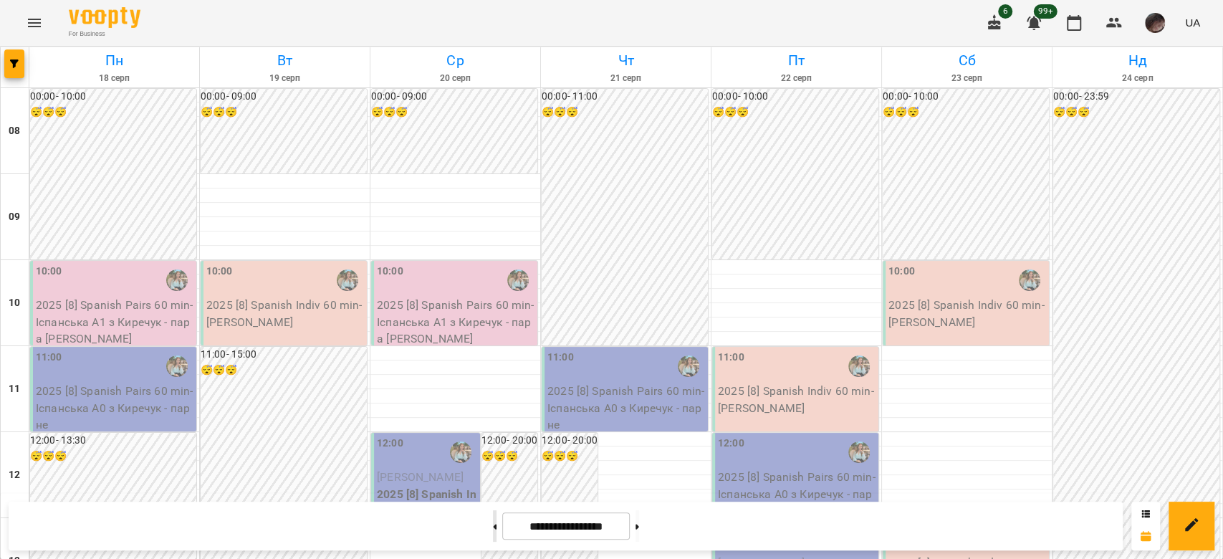
click at [493, 512] on button at bounding box center [495, 526] width 4 height 32
type input "**********"
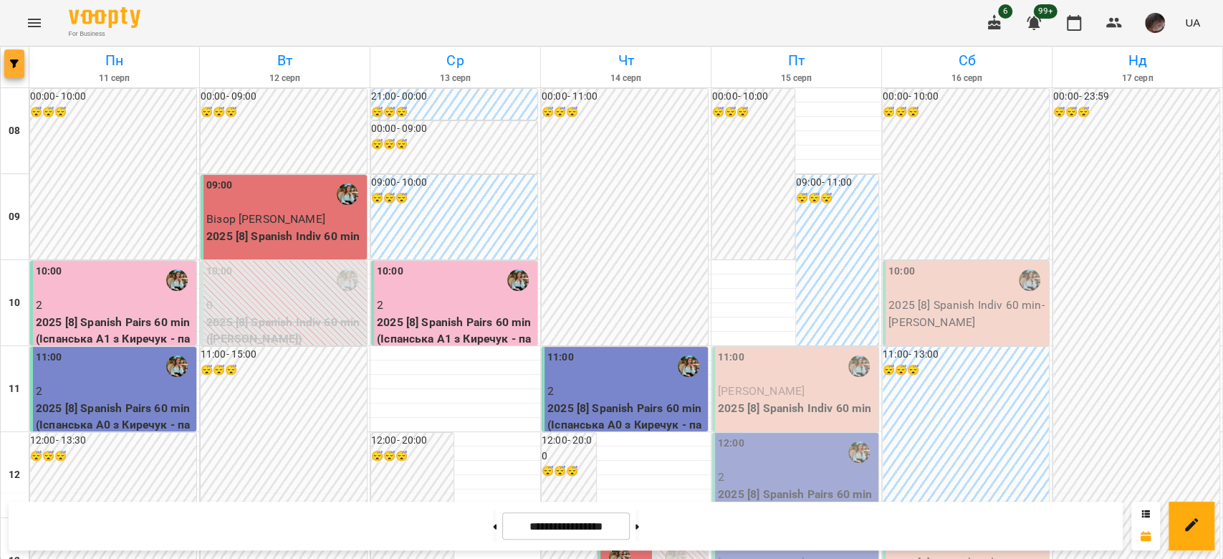
click at [15, 66] on icon "button" at bounding box center [14, 63] width 9 height 9
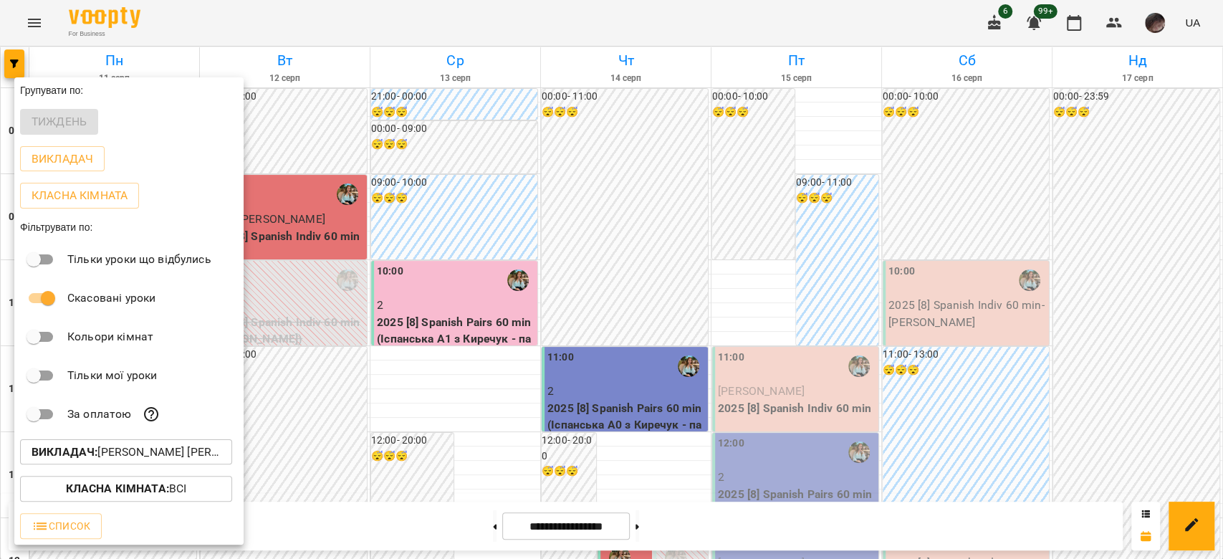
click at [153, 445] on div "Викладач : [PERSON_NAME] [PERSON_NAME] (і)" at bounding box center [128, 452] width 229 height 37
click at [155, 449] on p "Викладач : [PERSON_NAME] [PERSON_NAME] (і)" at bounding box center [126, 452] width 189 height 17
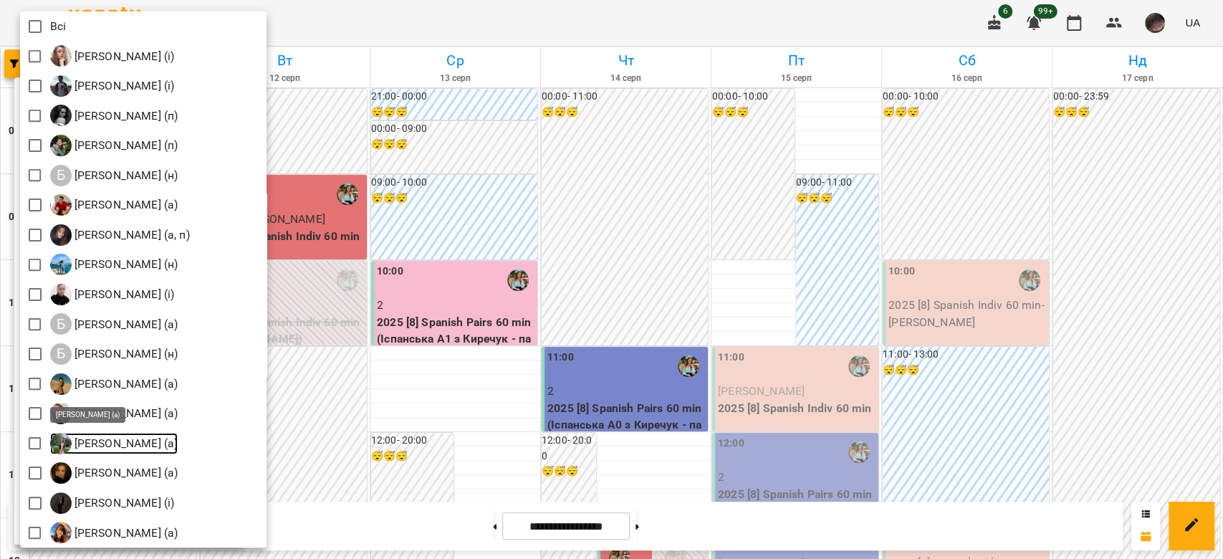
click at [52, 445] on img at bounding box center [61, 444] width 22 height 22
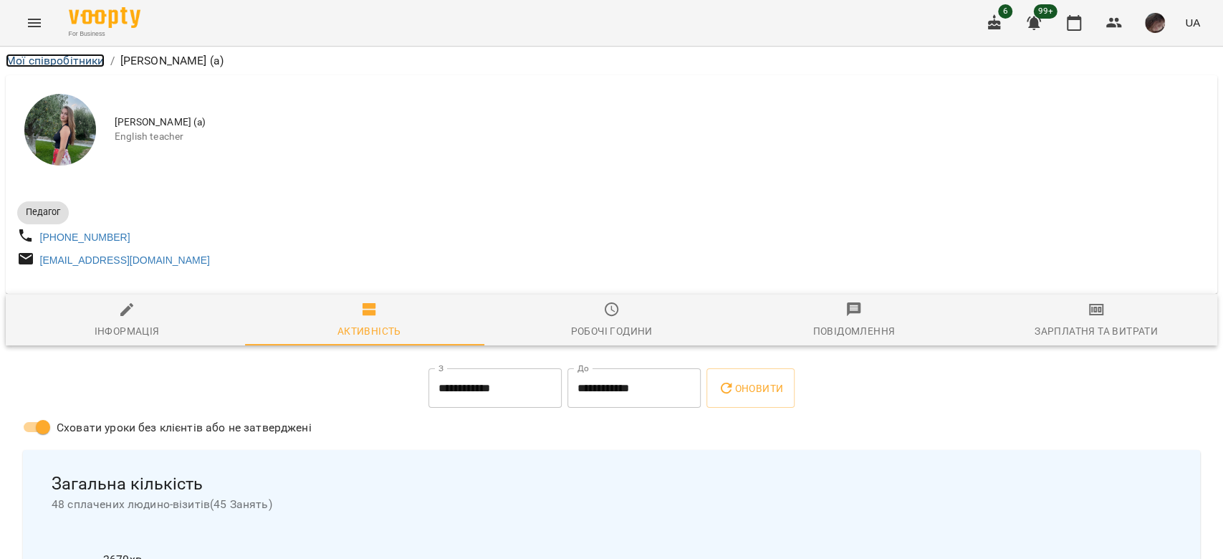
click at [53, 66] on link "Мої співробітники" at bounding box center [55, 61] width 99 height 14
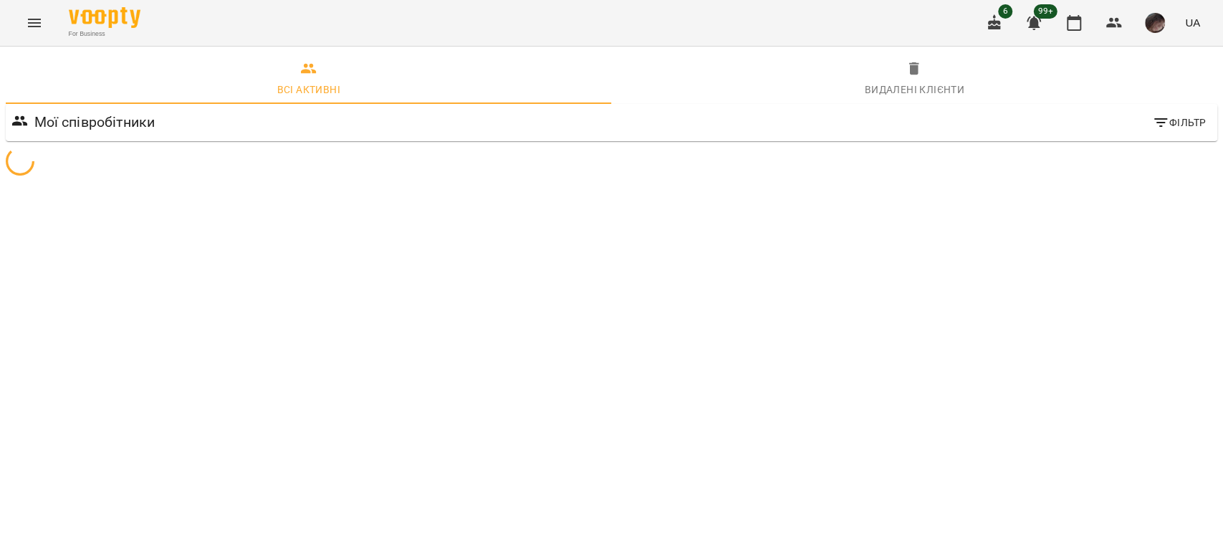
click at [42, 29] on icon "Menu" at bounding box center [34, 22] width 17 height 17
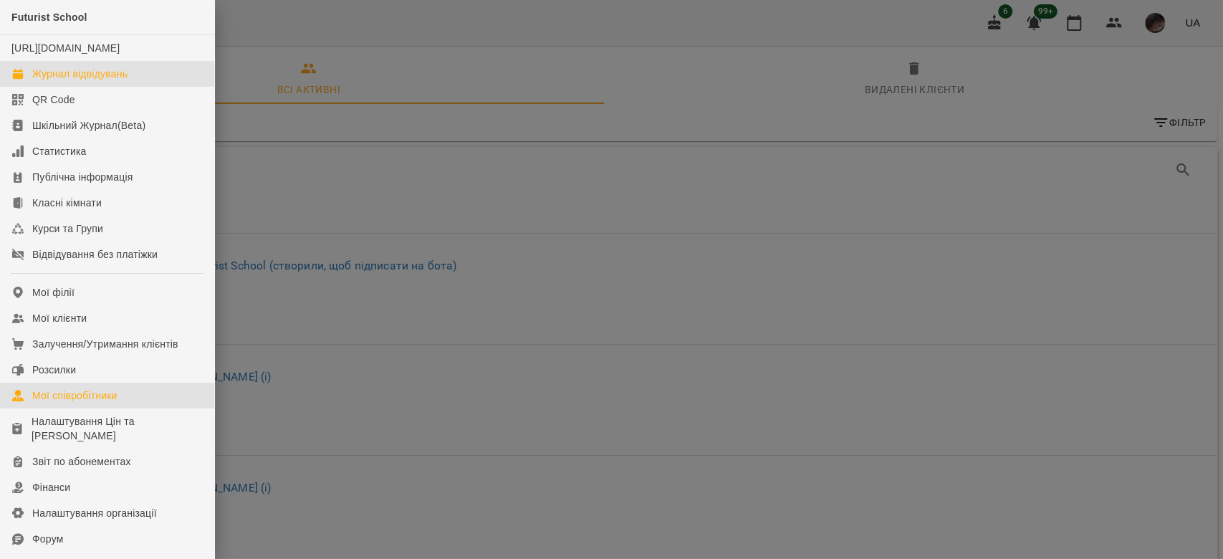
click at [34, 81] on div "Журнал відвідувань" at bounding box center [79, 74] width 95 height 14
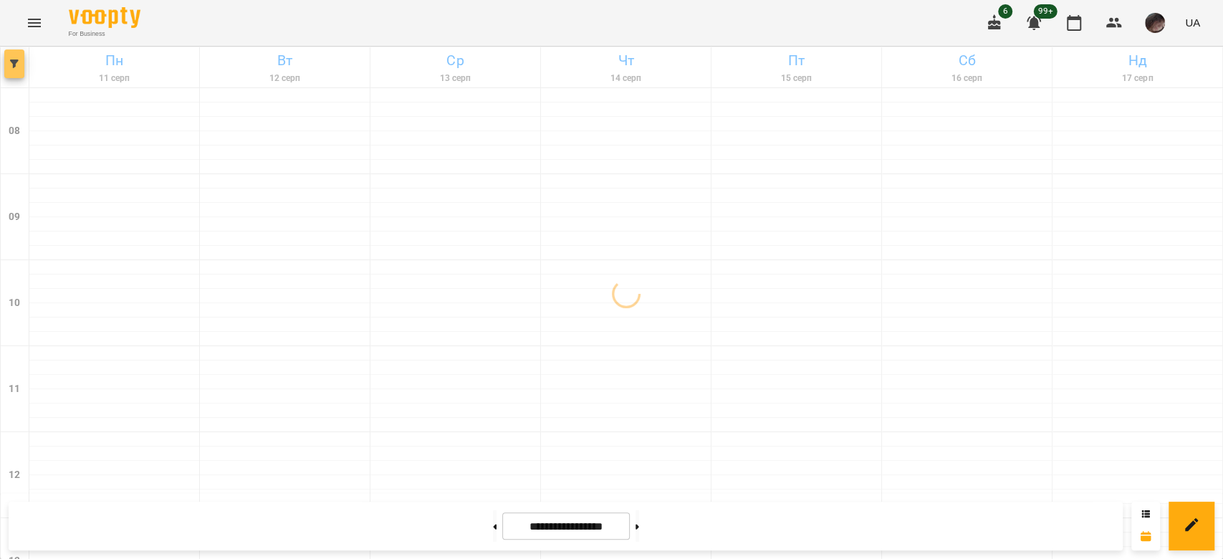
click at [17, 62] on icon "button" at bounding box center [14, 63] width 9 height 9
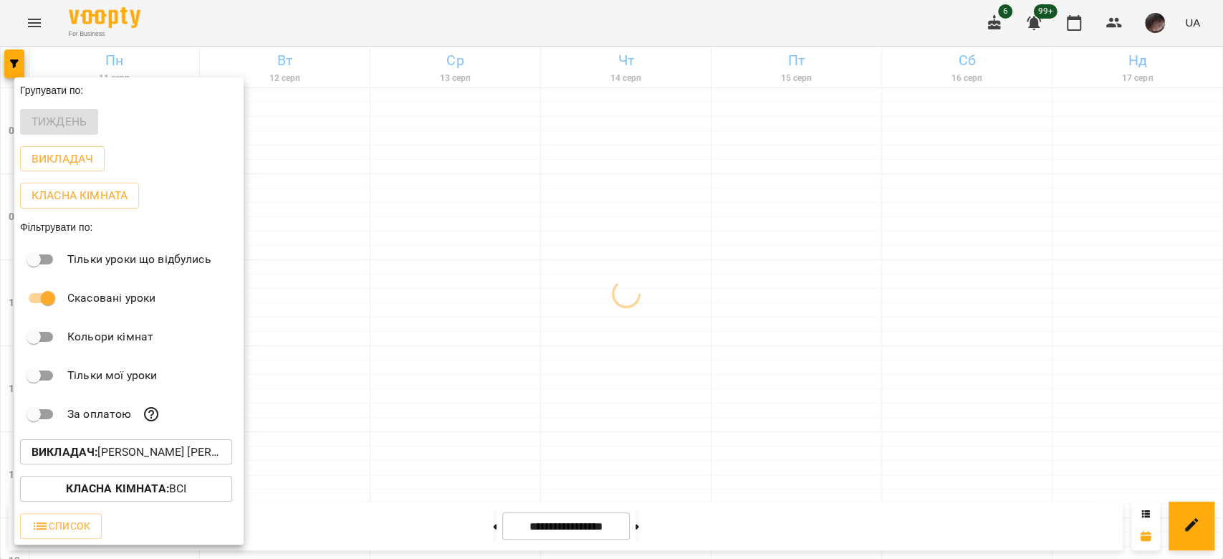
click at [153, 461] on p "Викладач : [PERSON_NAME] [PERSON_NAME] (і)" at bounding box center [126, 452] width 189 height 17
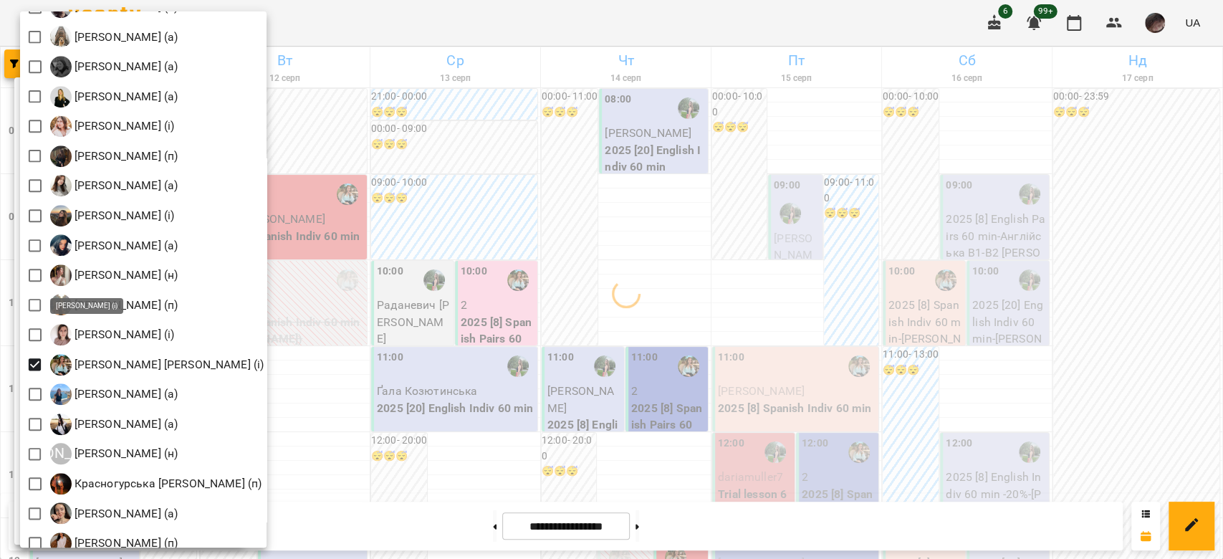
scroll to position [955, 0]
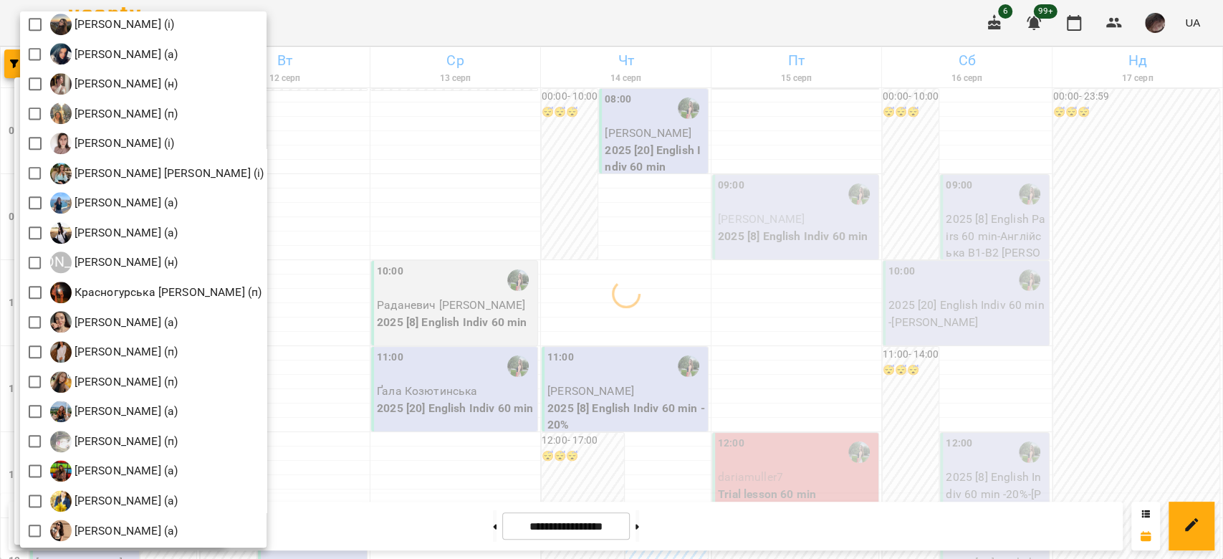
click at [484, 208] on div at bounding box center [611, 279] width 1223 height 559
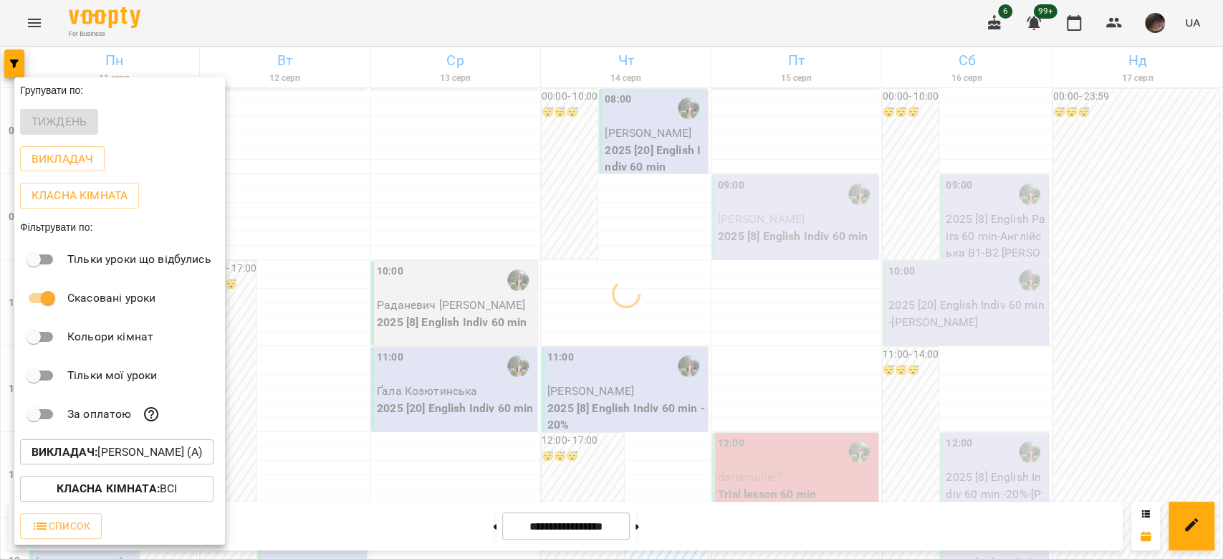
click at [476, 201] on div at bounding box center [611, 279] width 1223 height 559
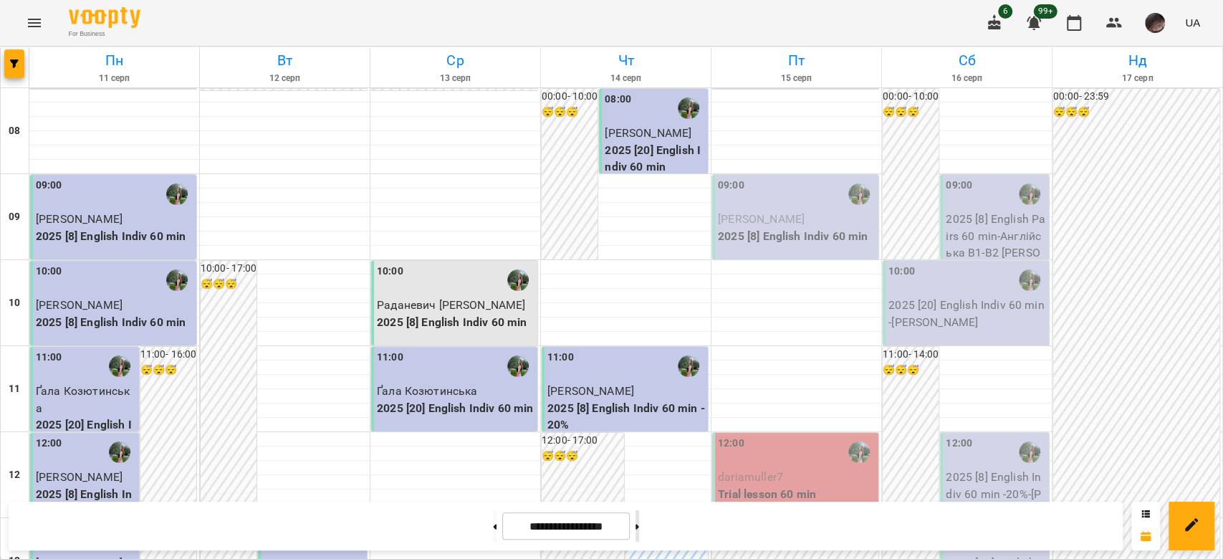
click at [639, 529] on button at bounding box center [638, 526] width 4 height 32
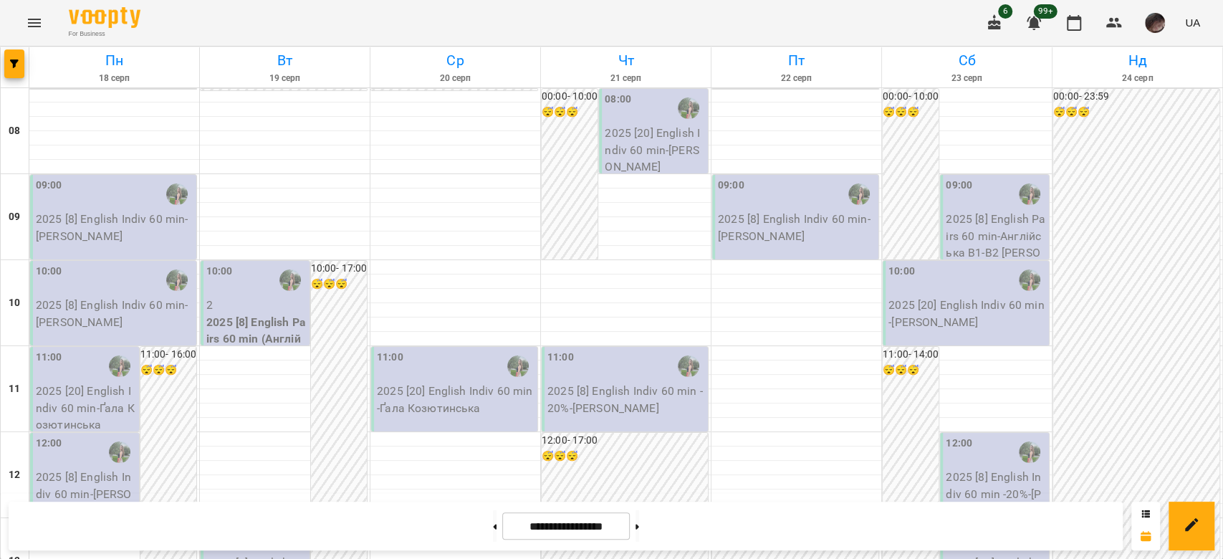
scroll to position [764, 0]
click at [16, 54] on button "button" at bounding box center [14, 63] width 20 height 29
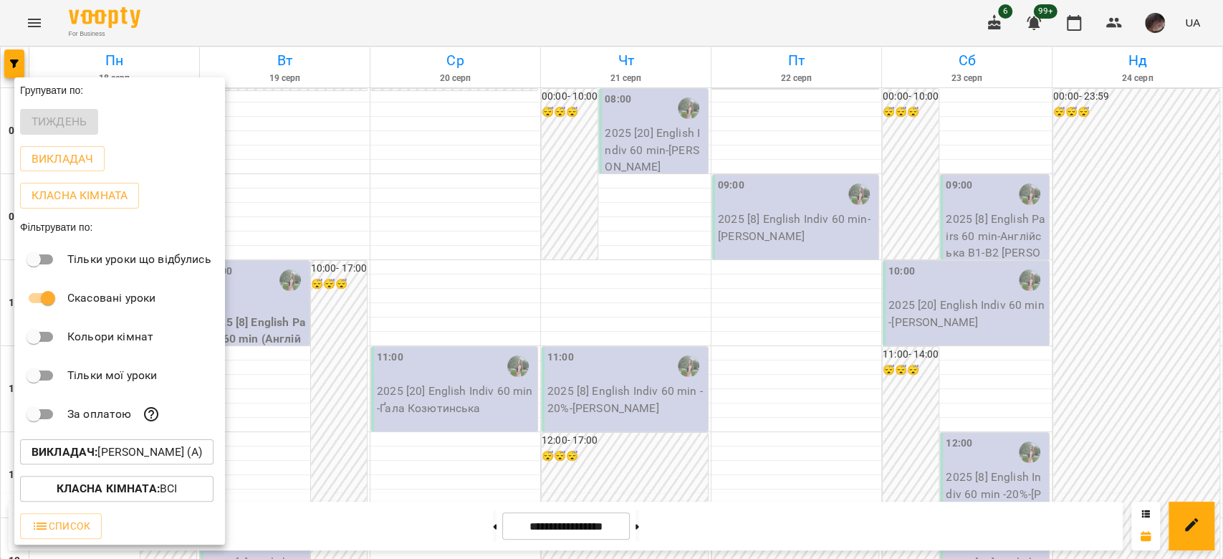
click at [171, 456] on p "Викладач : [PERSON_NAME] (а)" at bounding box center [117, 452] width 171 height 17
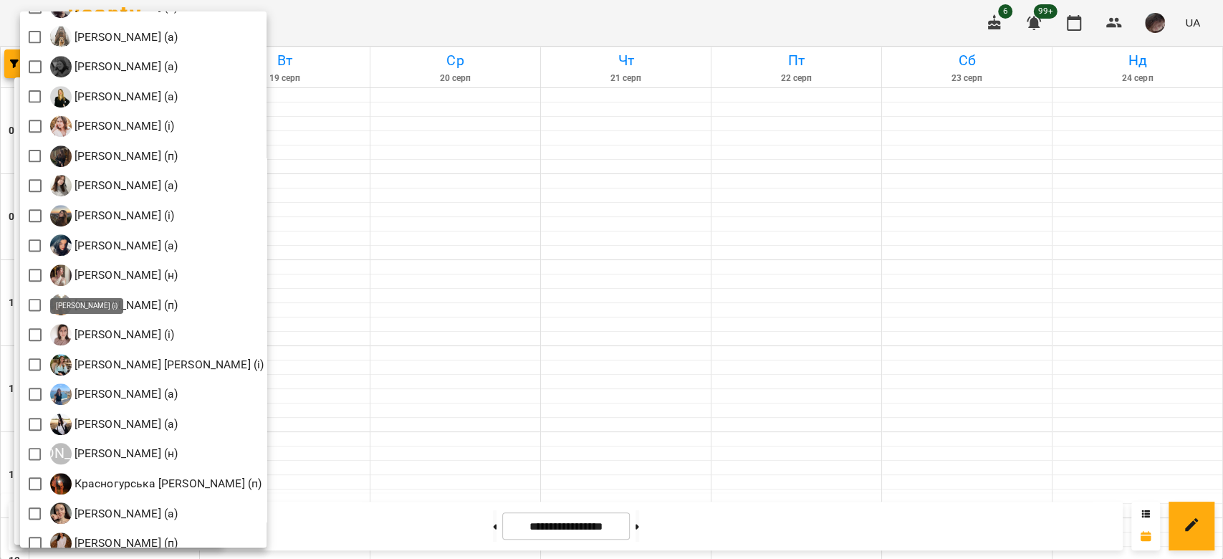
scroll to position [860, 0]
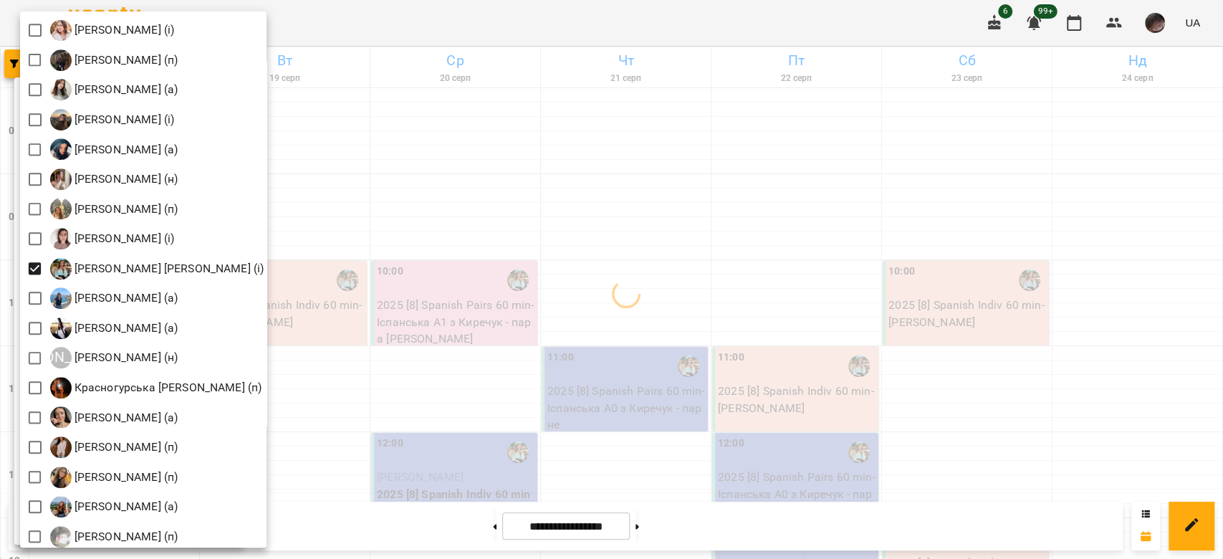
click at [572, 275] on div at bounding box center [611, 279] width 1223 height 559
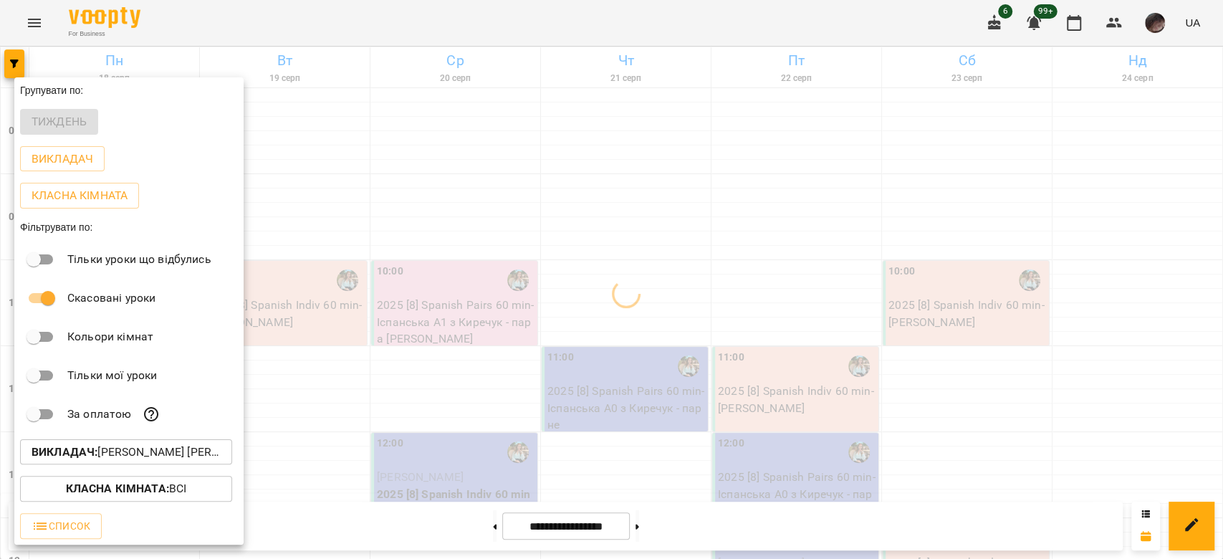
click at [505, 205] on div at bounding box center [611, 279] width 1223 height 559
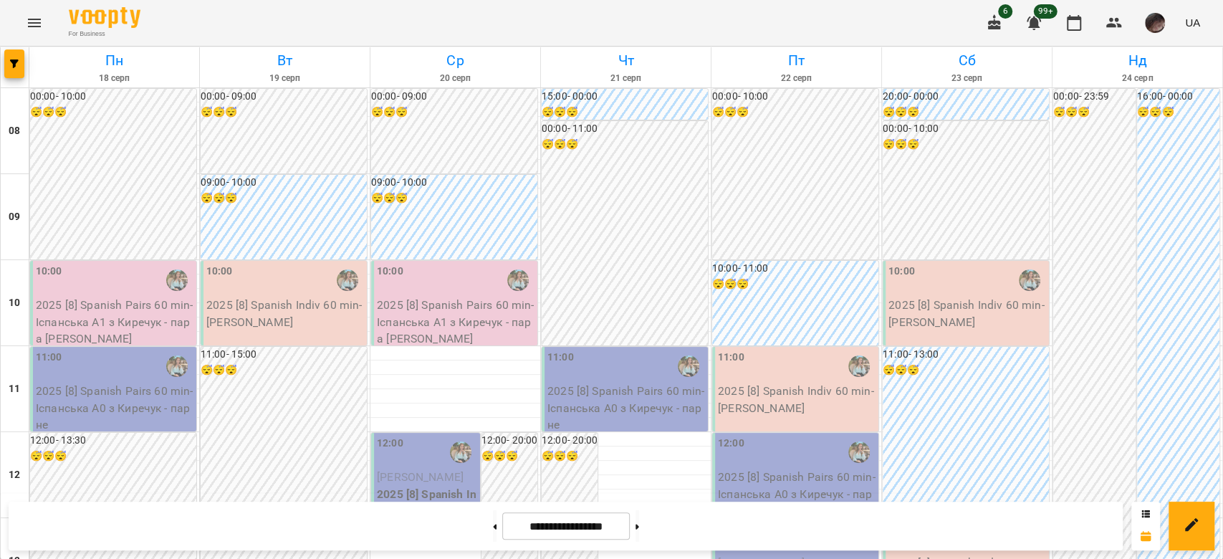
scroll to position [406, 0]
click at [493, 515] on button at bounding box center [495, 526] width 4 height 32
type input "**********"
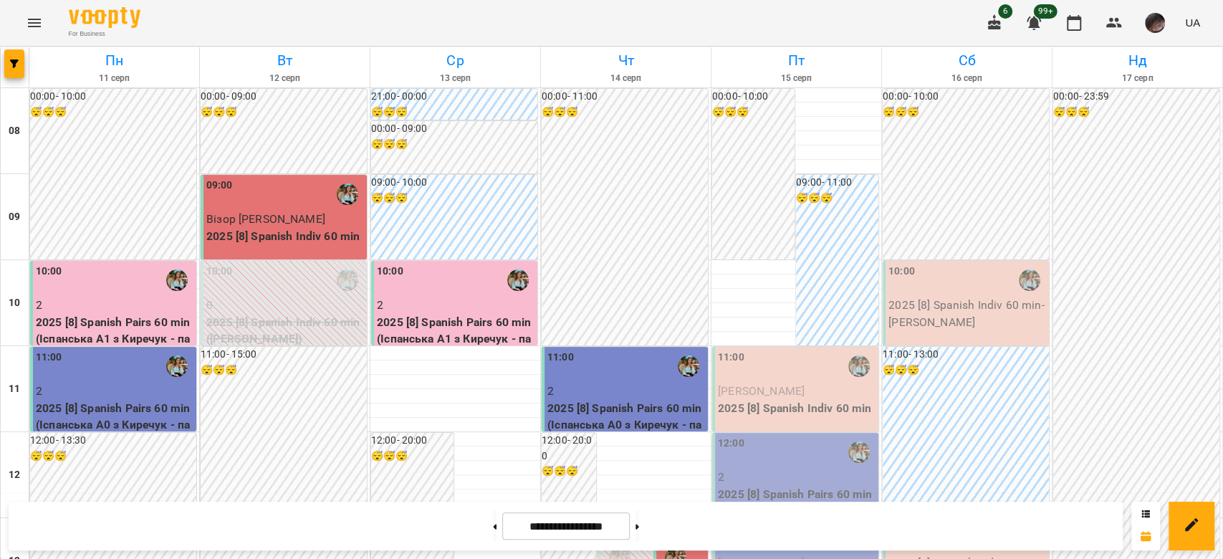
scroll to position [214, 0]
click at [764, 486] on p "2025 [8] Spanish Pairs 60 min (Іспанська А0 з Киречук - парне )" at bounding box center [797, 511] width 158 height 51
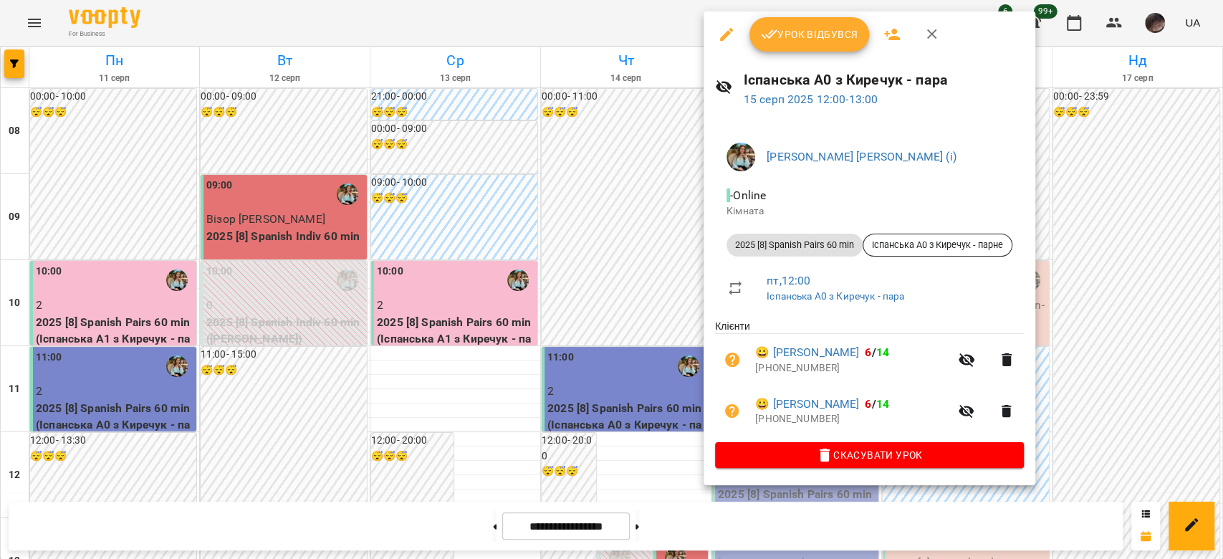
click at [1068, 307] on div at bounding box center [611, 279] width 1223 height 559
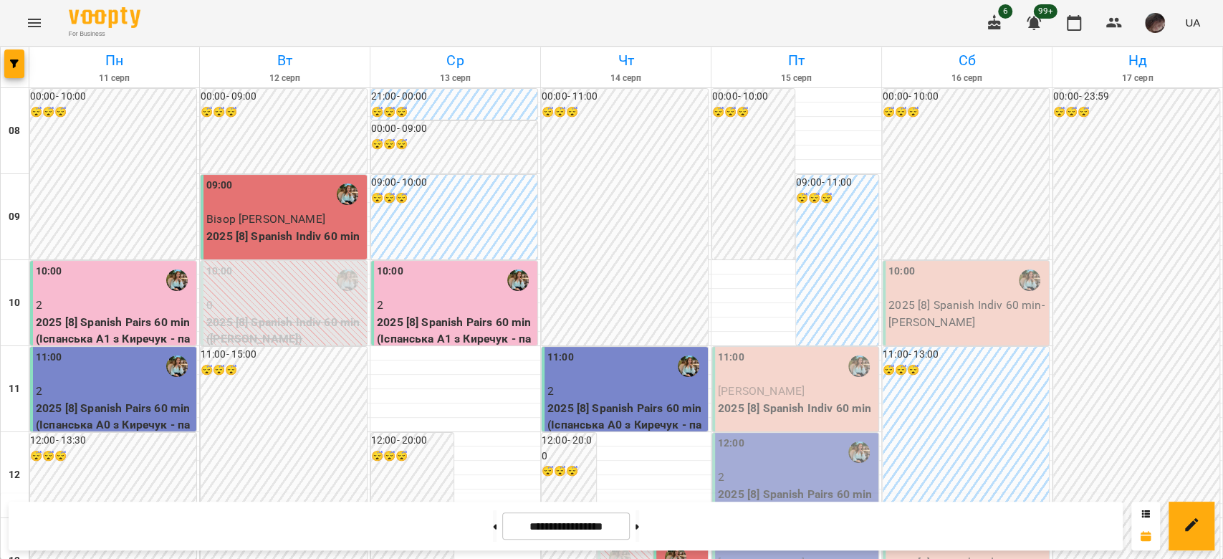
scroll to position [883, 0]
click at [2, 62] on div at bounding box center [15, 67] width 29 height 40
click at [15, 66] on icon "button" at bounding box center [14, 63] width 9 height 9
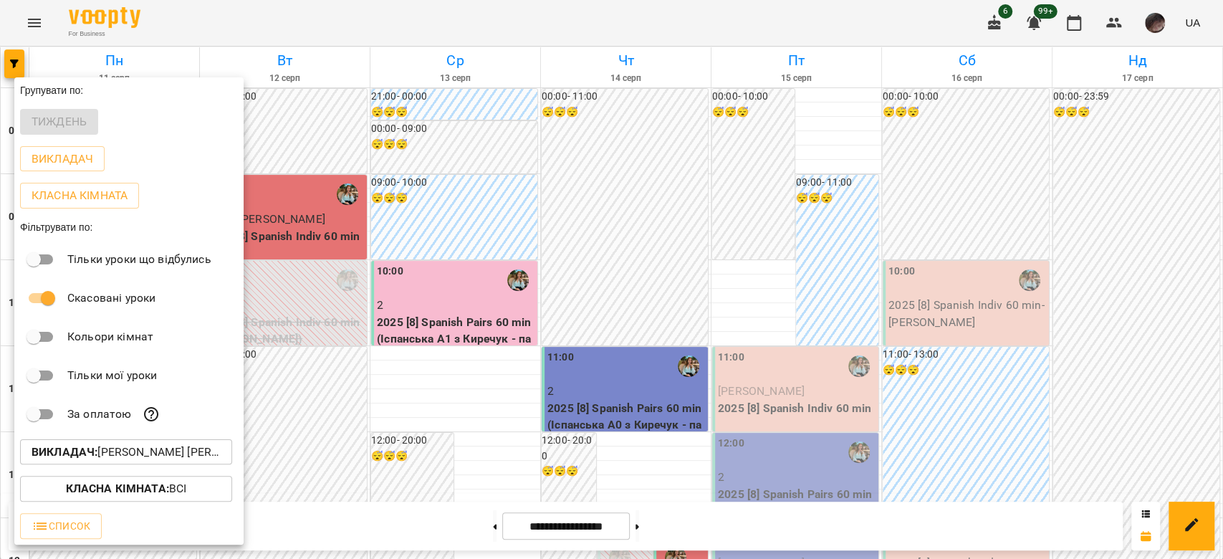
click at [140, 449] on p "Викладач : [PERSON_NAME] [PERSON_NAME] (і)" at bounding box center [126, 452] width 189 height 17
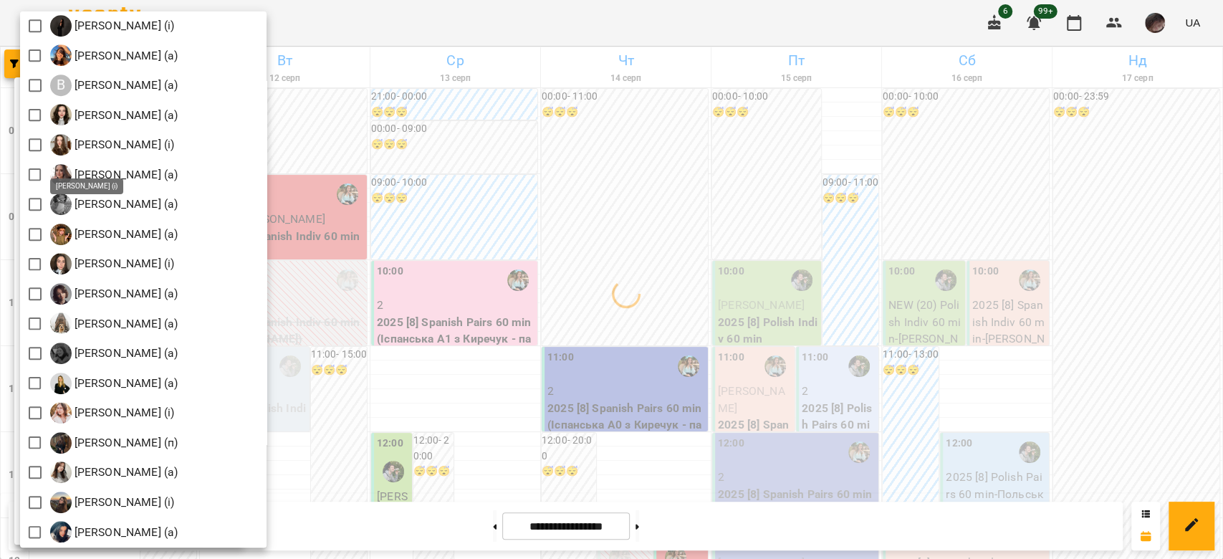
scroll to position [860, 0]
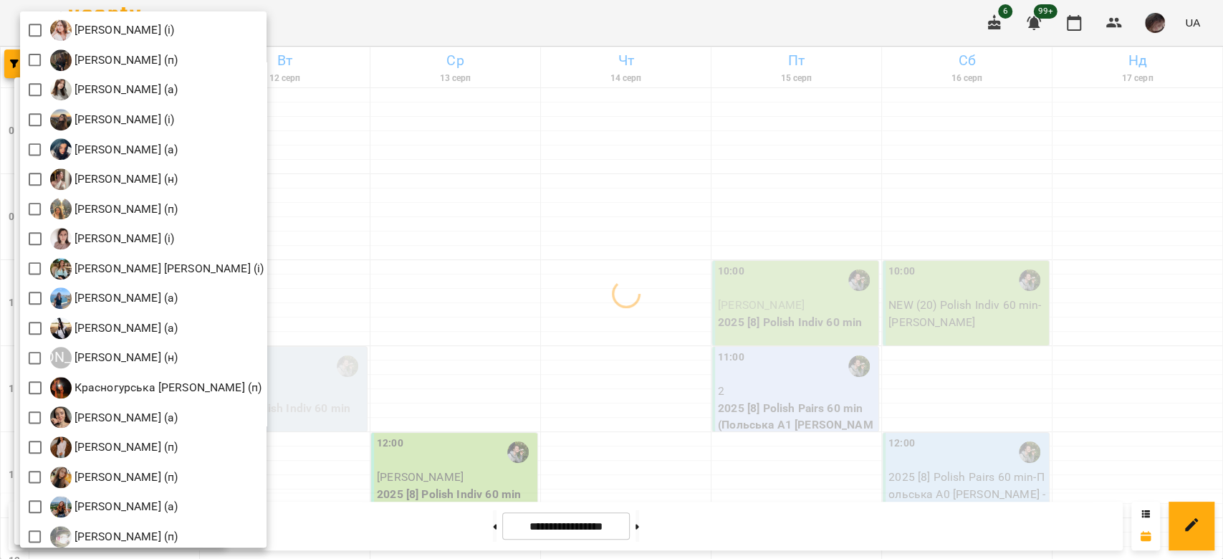
click at [794, 232] on div at bounding box center [611, 279] width 1223 height 559
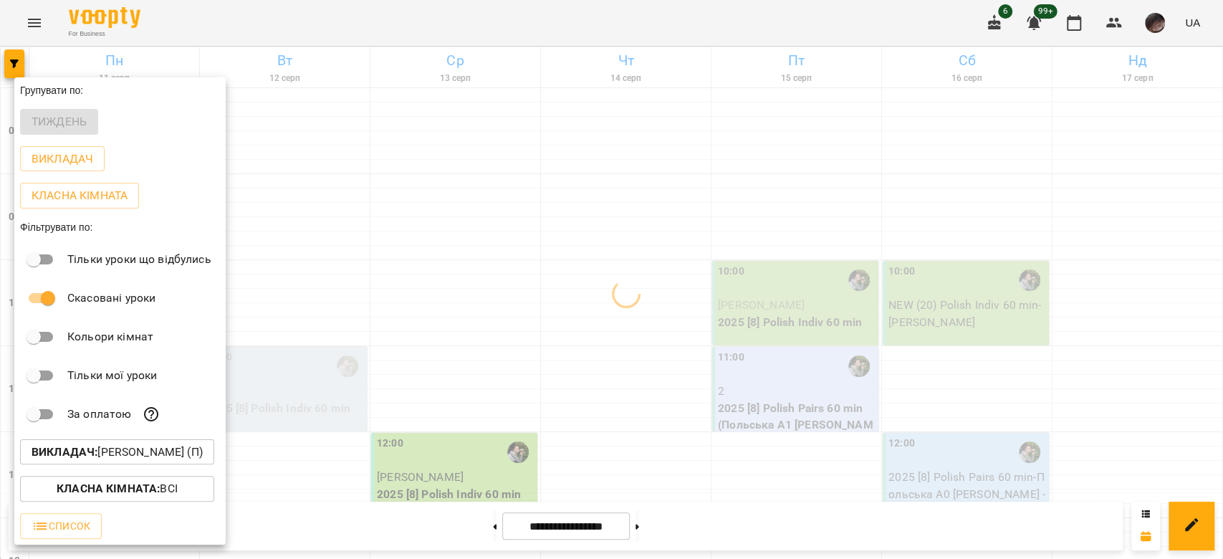
click at [798, 234] on div at bounding box center [611, 279] width 1223 height 559
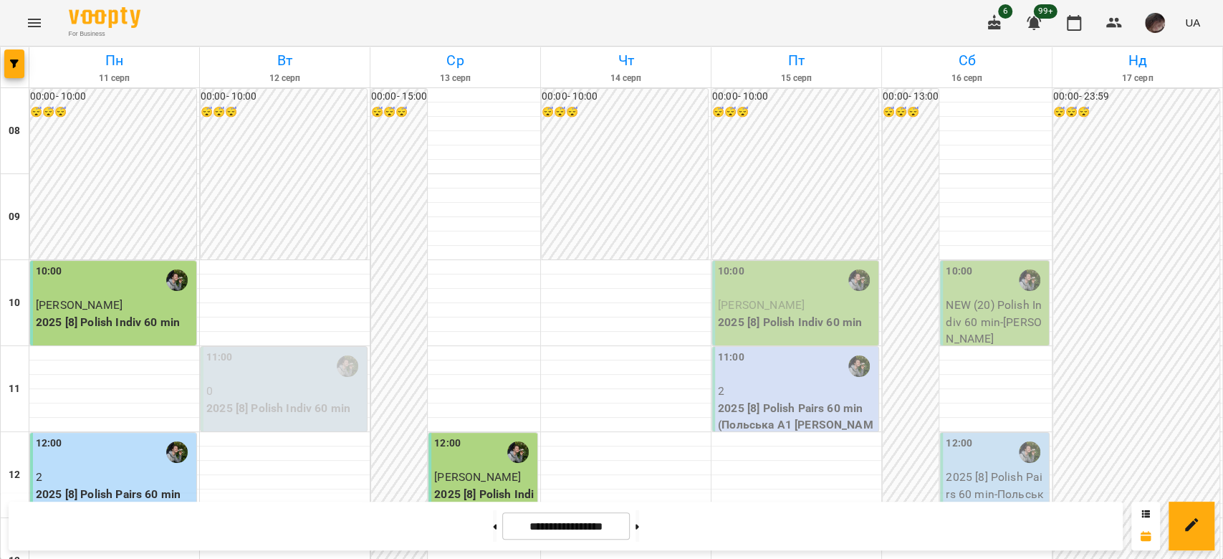
scroll to position [119, 0]
click at [768, 314] on p "2025 [8] Polish Indiv 60 min" at bounding box center [797, 322] width 158 height 17
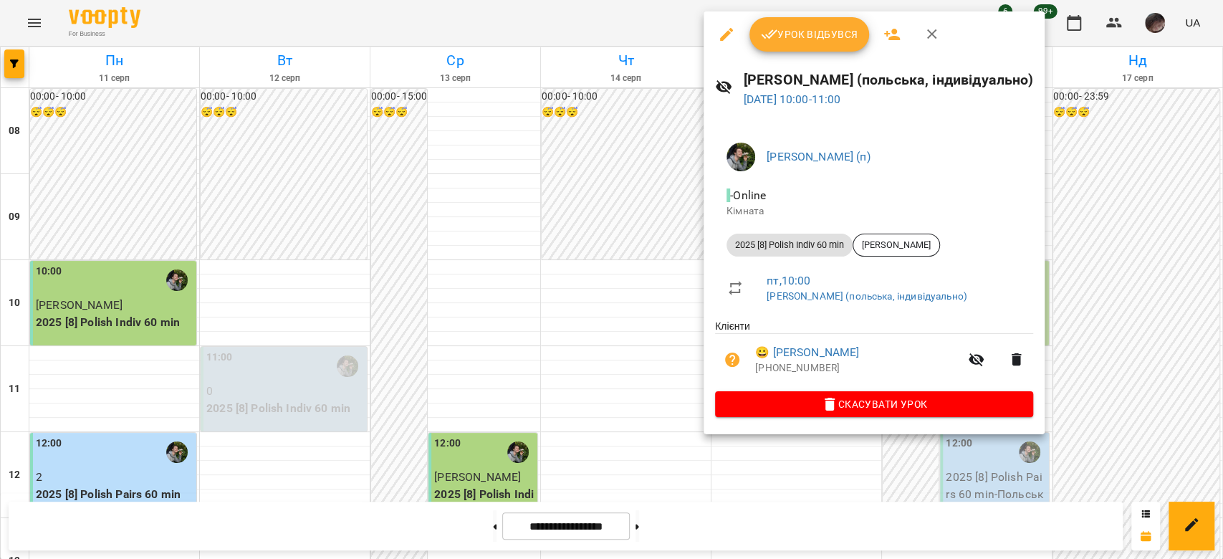
click at [773, 47] on button "Урок відбувся" at bounding box center [810, 34] width 120 height 34
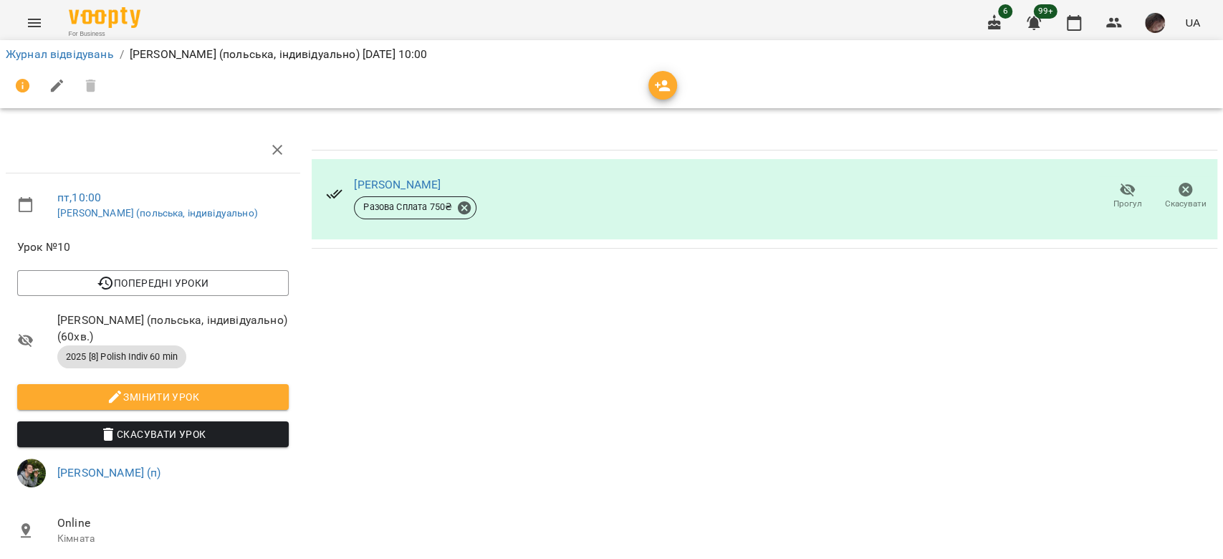
click at [1124, 201] on span "Прогул" at bounding box center [1128, 204] width 29 height 12
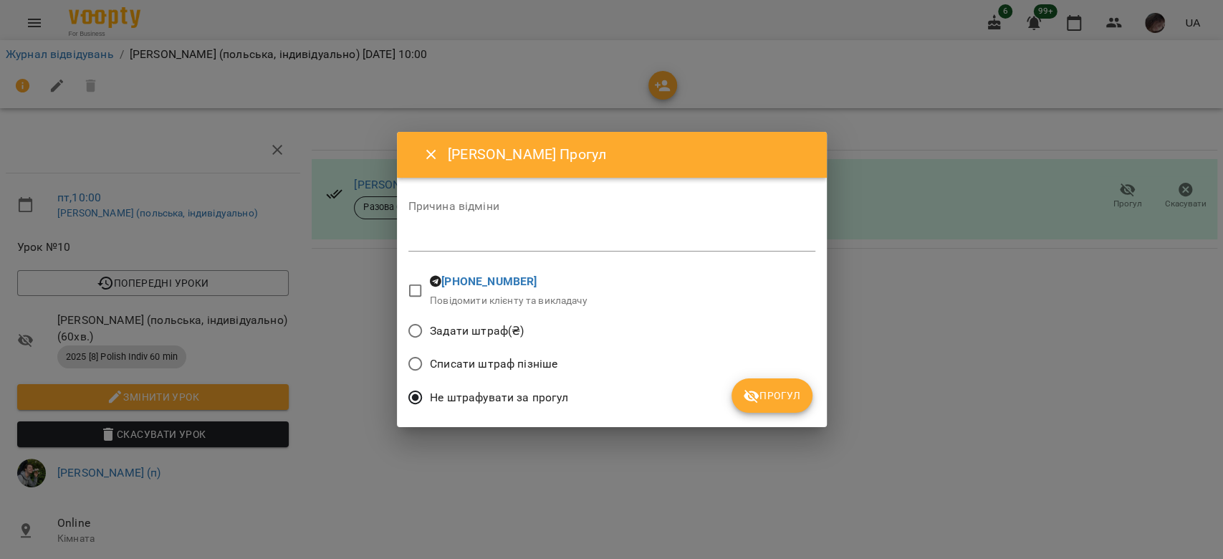
click at [518, 334] on span "Задати штраф(₴)" at bounding box center [477, 331] width 94 height 17
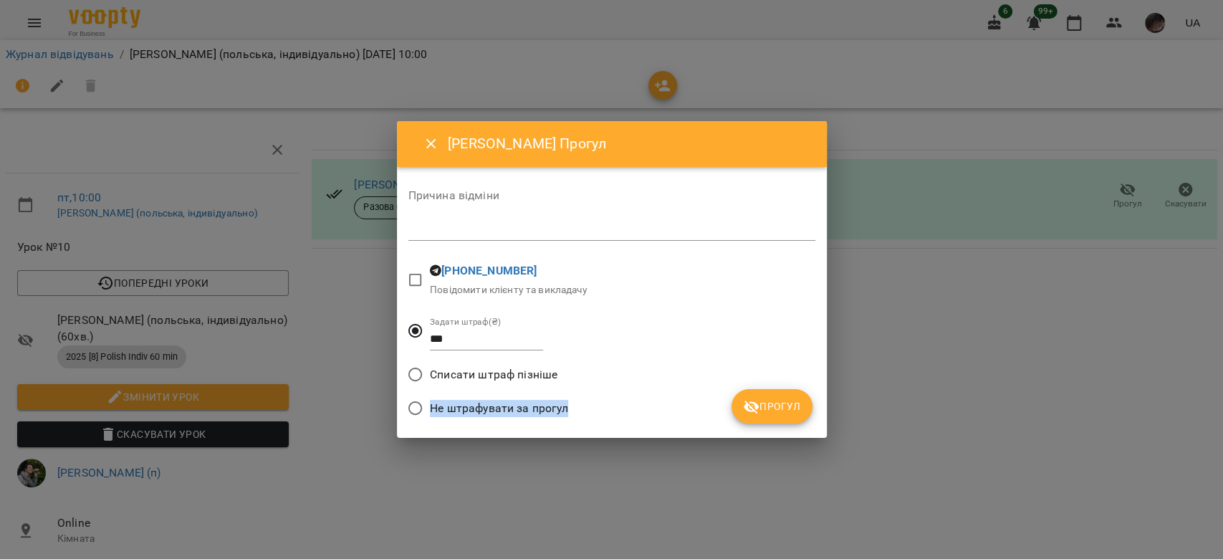
click at [763, 393] on div "Причина відміни * [PHONE_NUMBER] Повідомити клієнту та викладачу Задати штраф(₴…" at bounding box center [612, 302] width 407 height 249
click at [768, 407] on span "Прогул" at bounding box center [772, 406] width 58 height 17
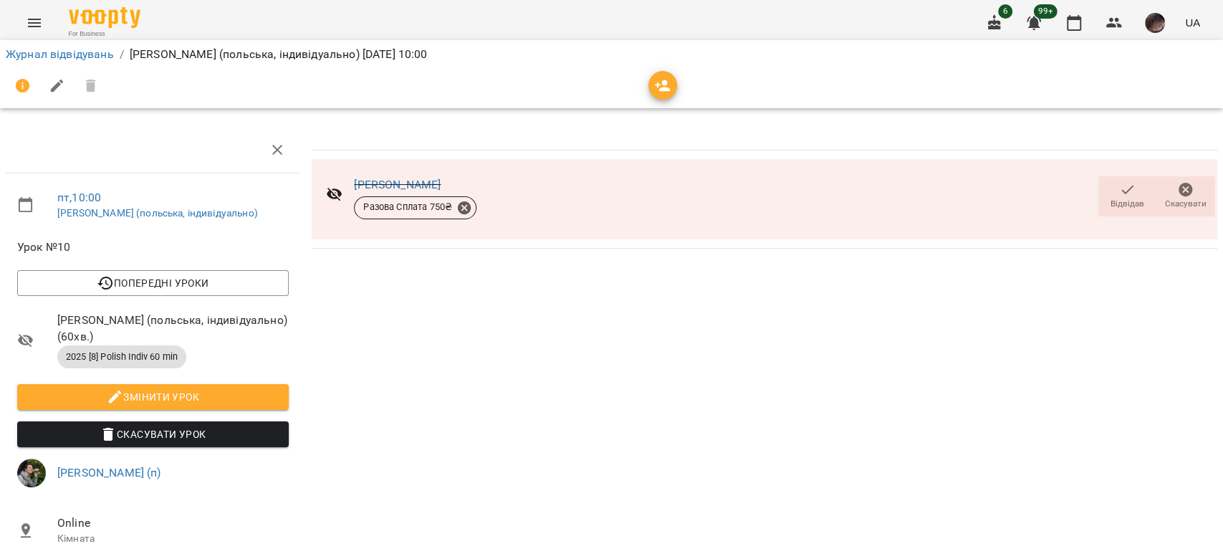
click at [55, 62] on div "Журнал відвідувань / [PERSON_NAME] (польська, індивідуально) [DATE] 10:00" at bounding box center [612, 54] width 1218 height 23
click at [53, 57] on link "Журнал відвідувань" at bounding box center [60, 54] width 108 height 14
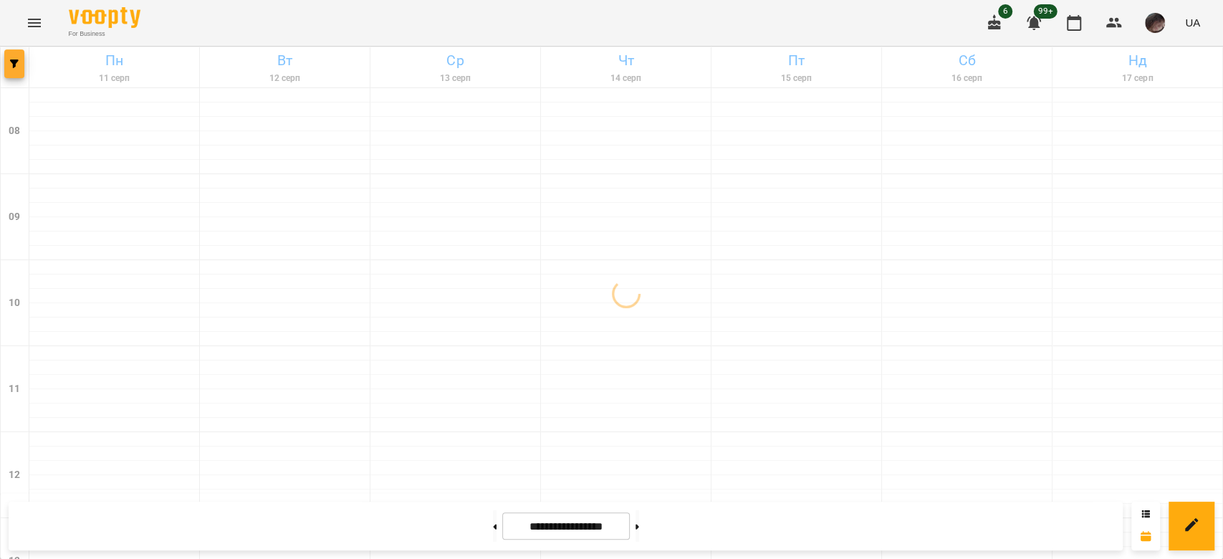
click at [16, 60] on icon "button" at bounding box center [14, 63] width 9 height 9
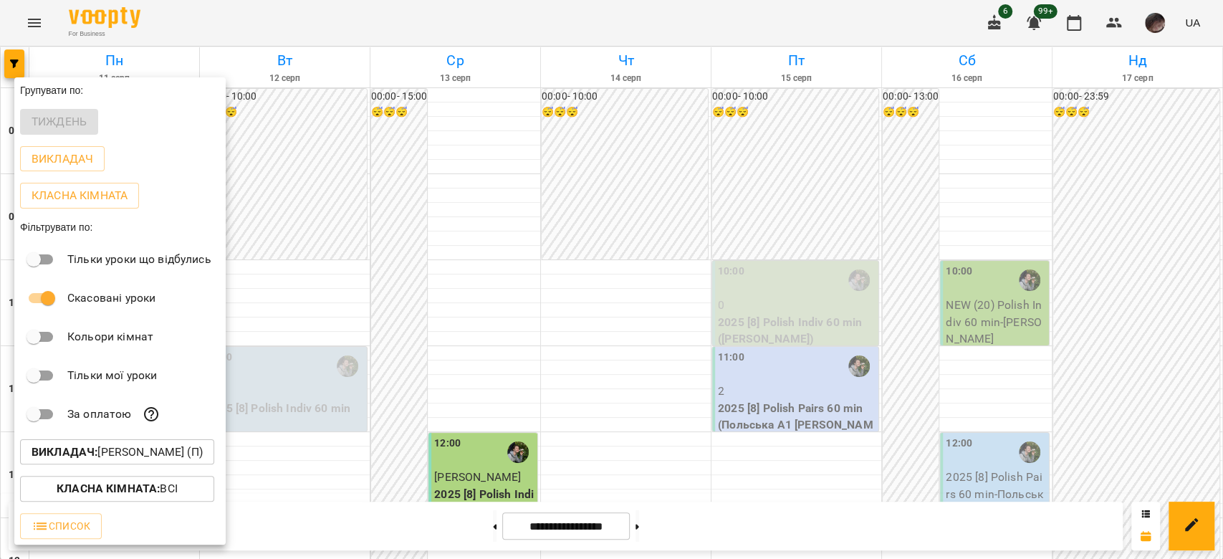
click at [155, 454] on p "Викладач : [PERSON_NAME] (п)" at bounding box center [117, 452] width 171 height 17
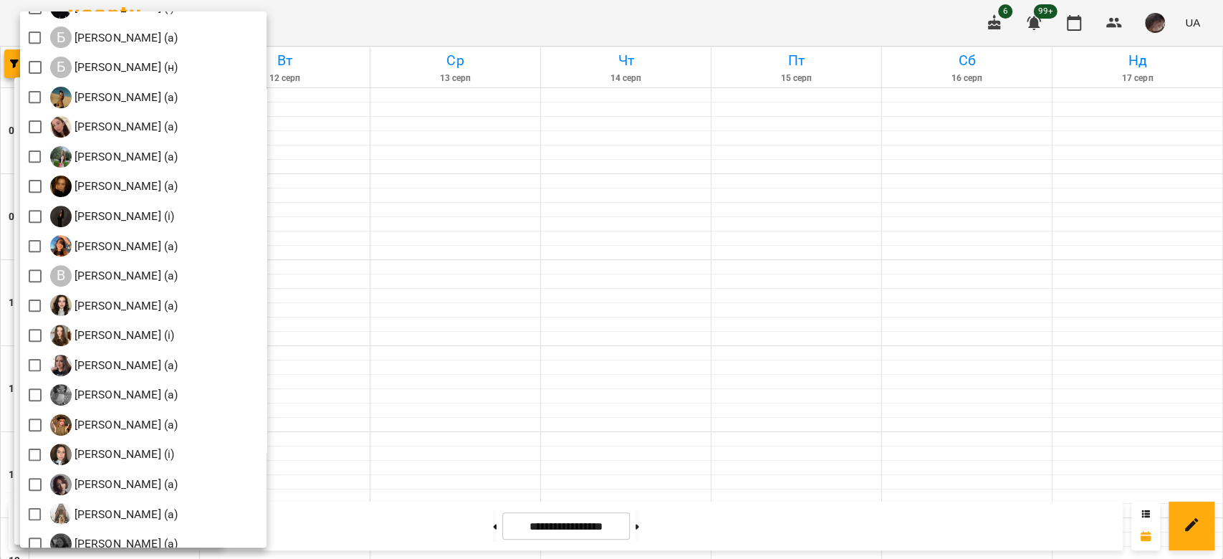
scroll to position [382, 0]
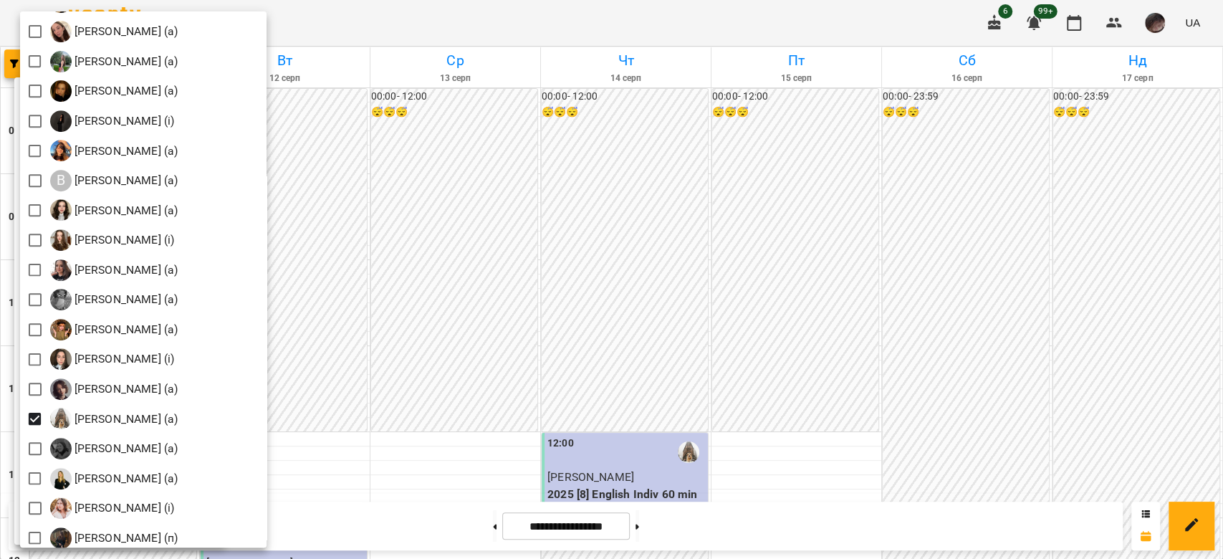
click at [698, 288] on div at bounding box center [611, 279] width 1223 height 559
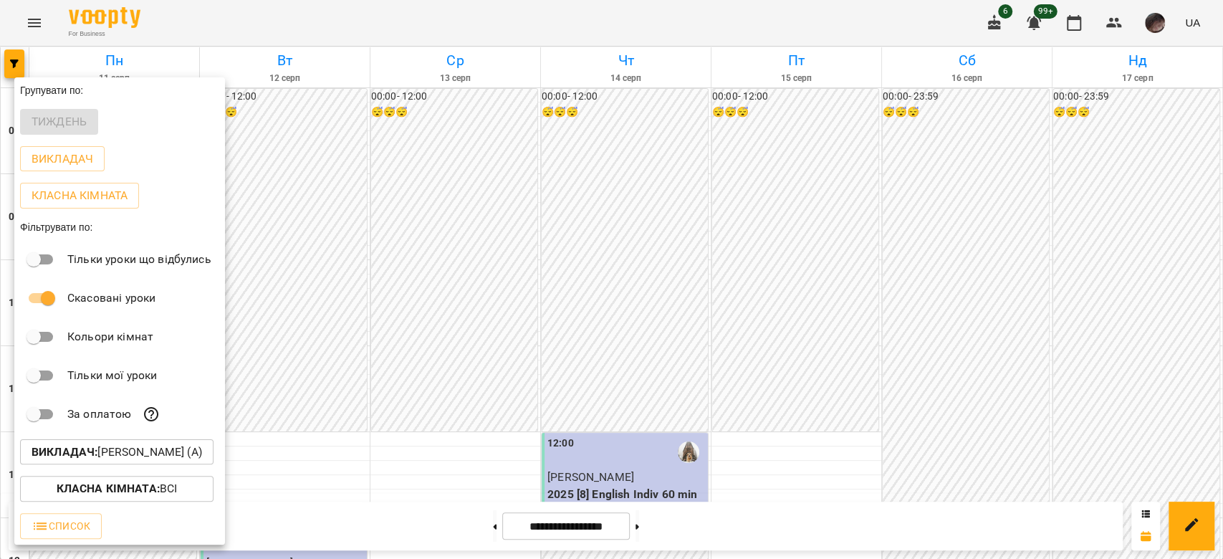
click at [839, 300] on div at bounding box center [611, 279] width 1223 height 559
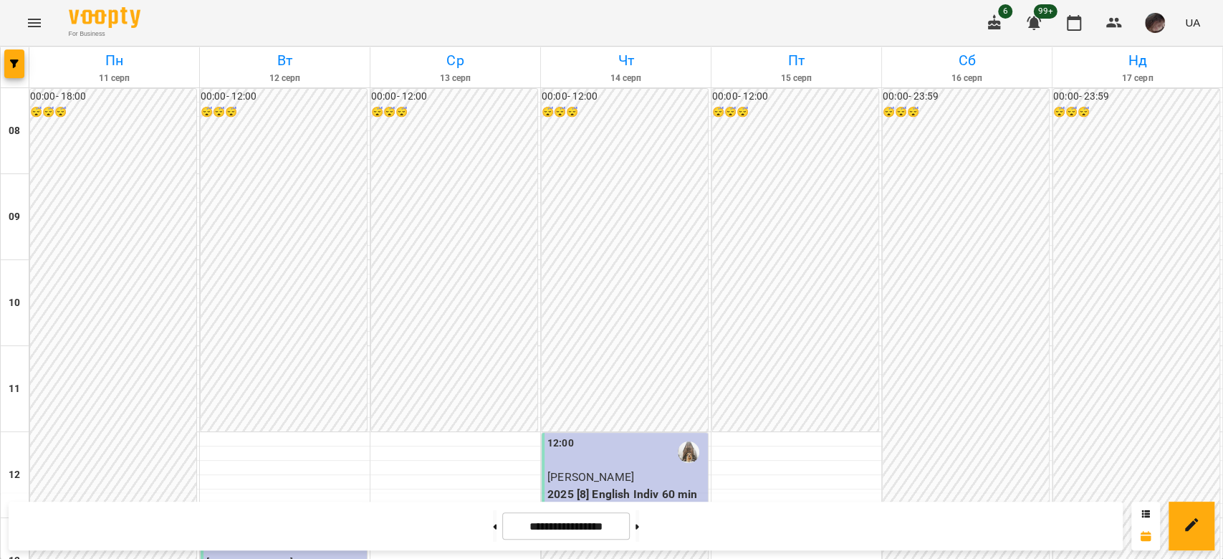
scroll to position [573, 0]
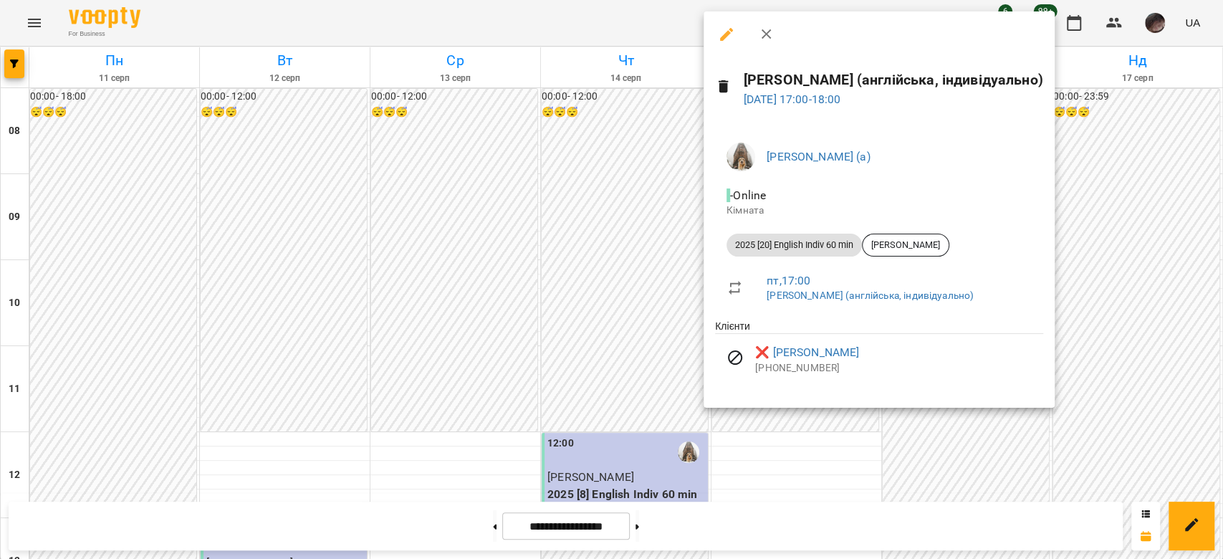
click at [721, 39] on icon "button" at bounding box center [726, 34] width 13 height 13
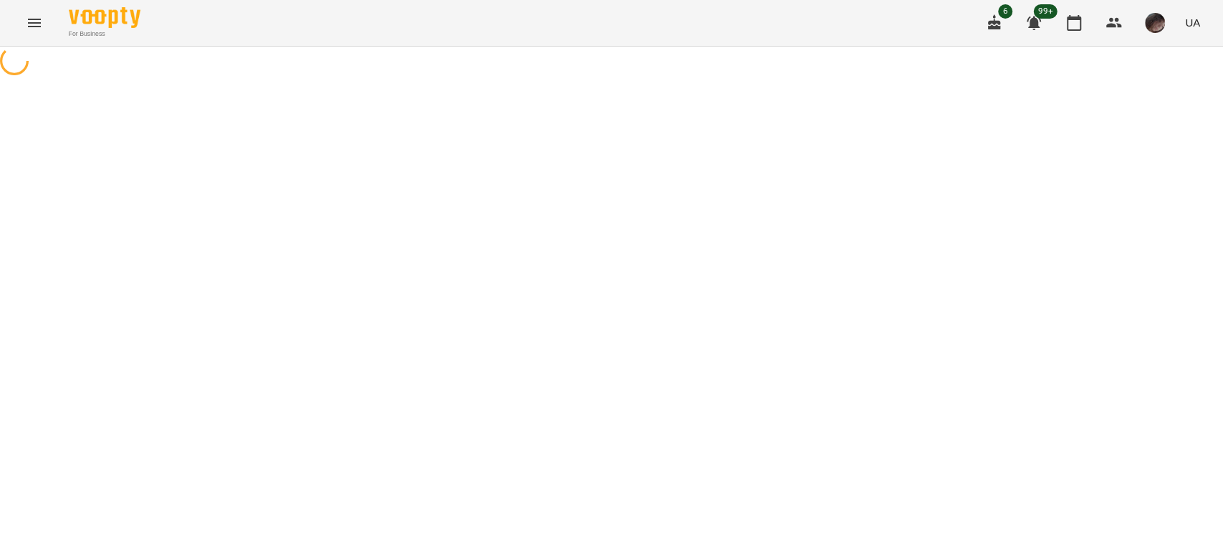
select select "**********"
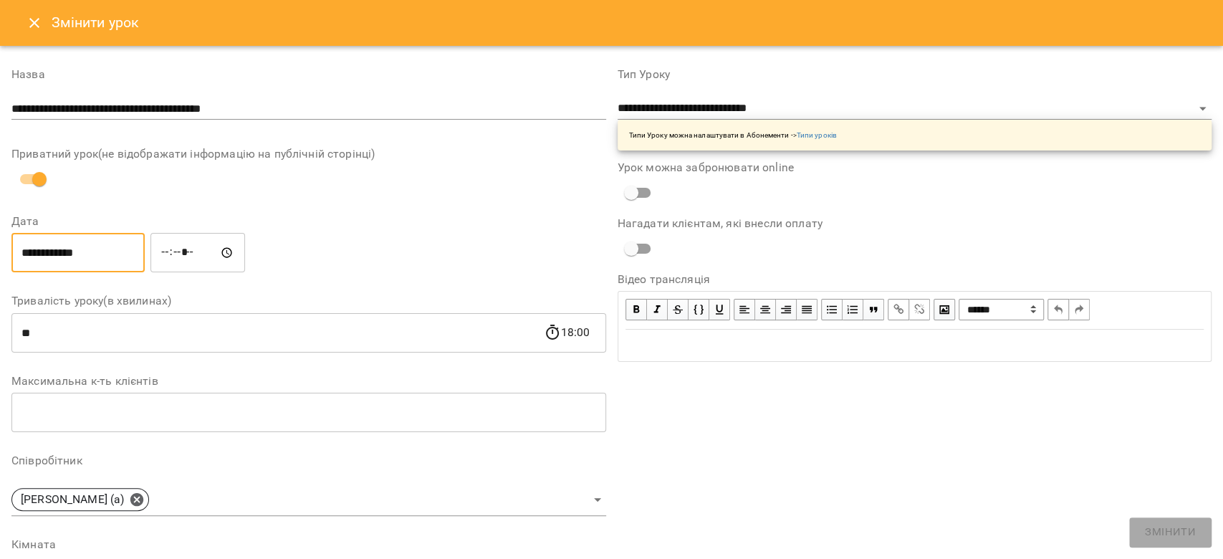
click at [124, 249] on input "**********" at bounding box center [77, 253] width 133 height 40
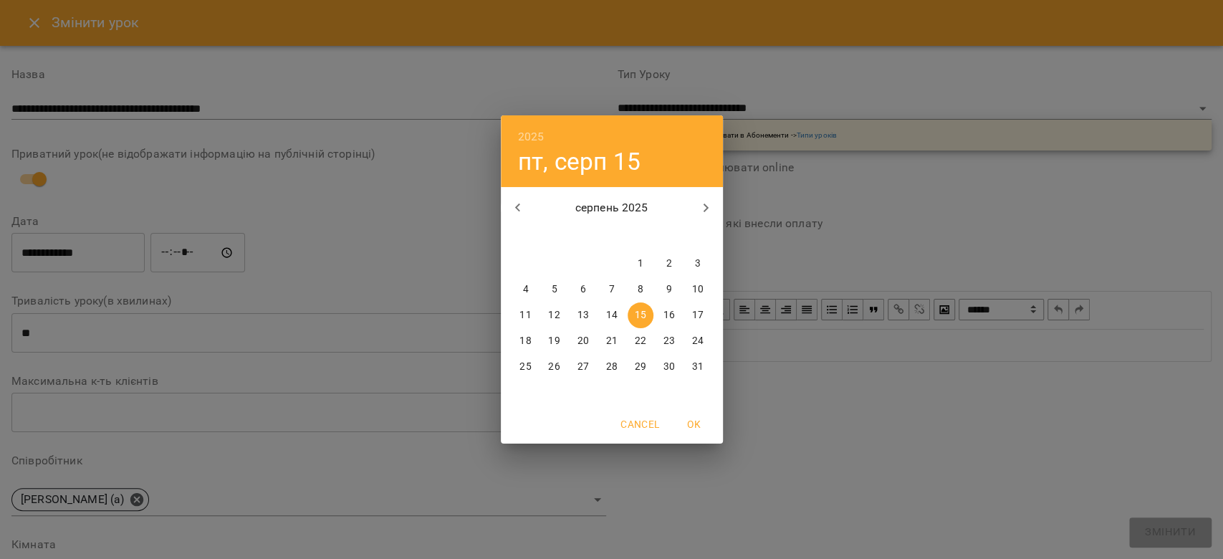
click at [553, 345] on p "19" at bounding box center [553, 341] width 11 height 14
type input "**********"
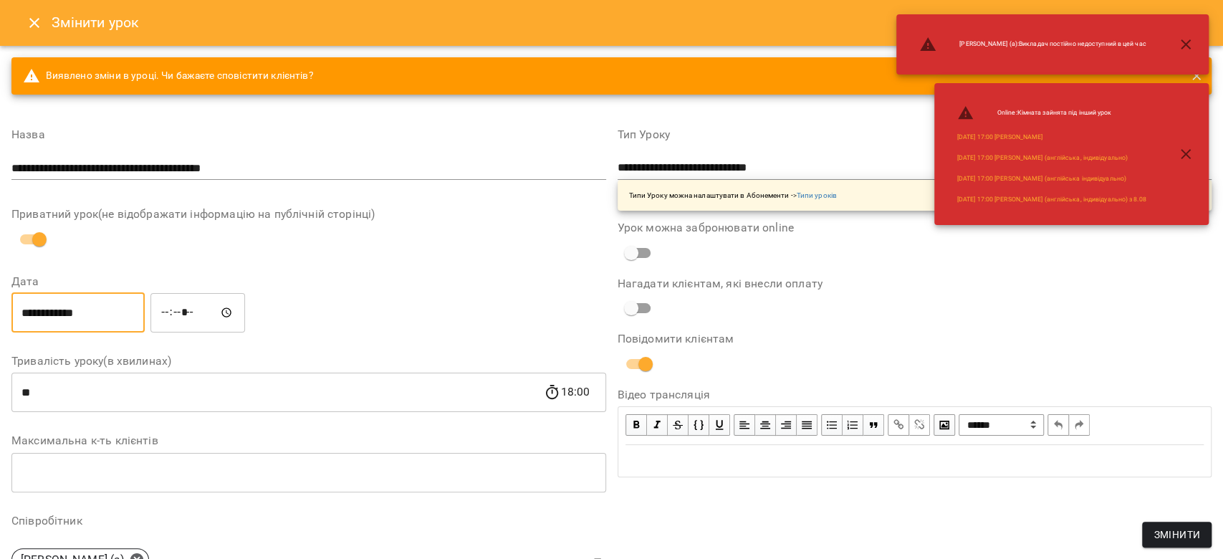
click at [186, 309] on input "*****" at bounding box center [198, 312] width 95 height 40
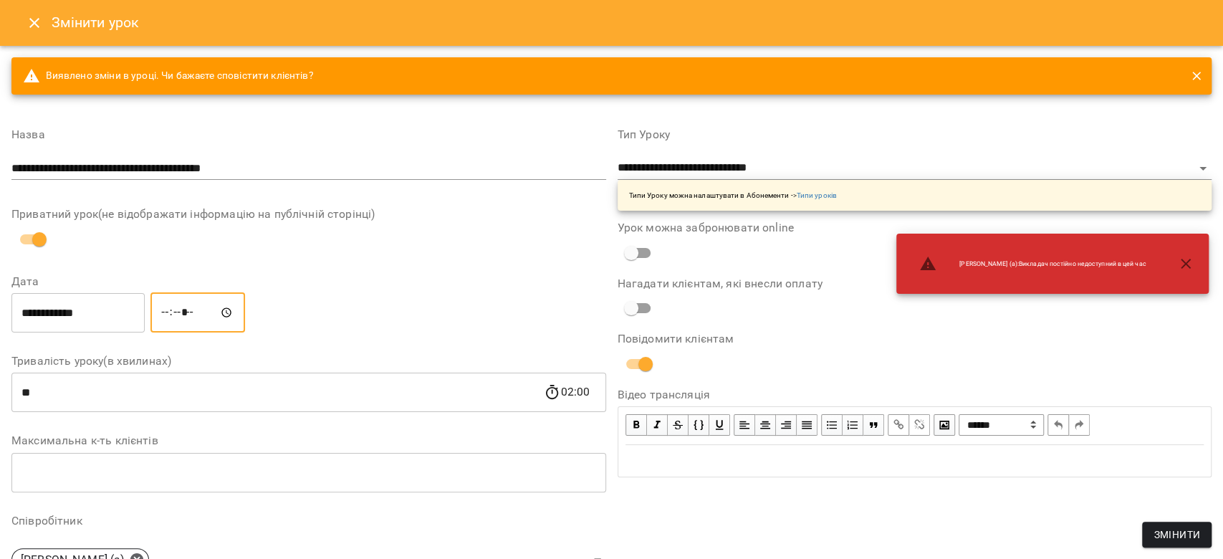
type input "*****"
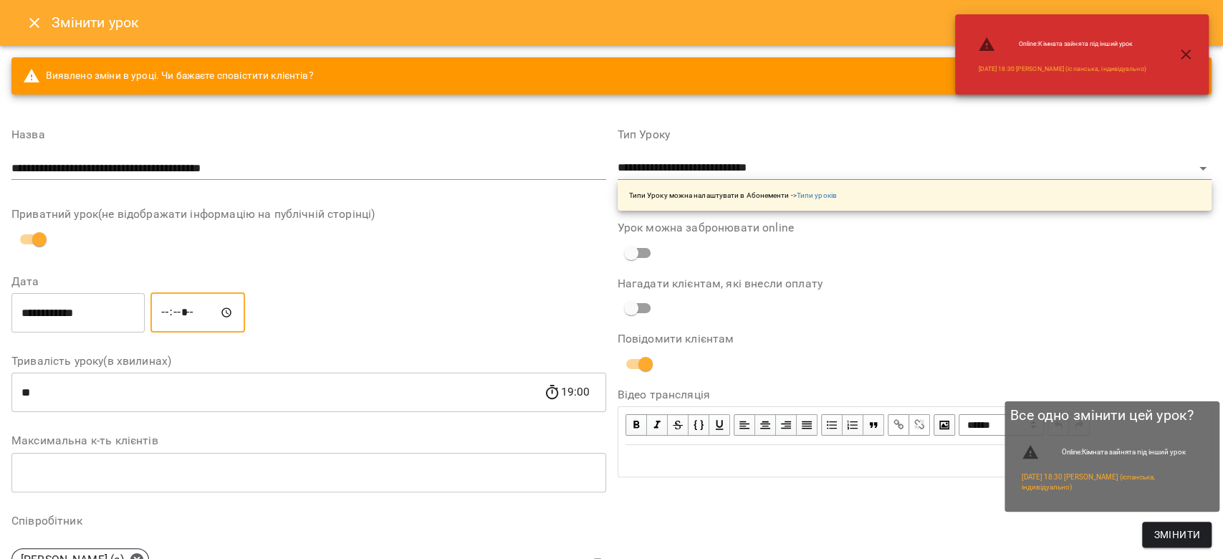
click at [1152, 532] on button "Змінити" at bounding box center [1177, 535] width 70 height 26
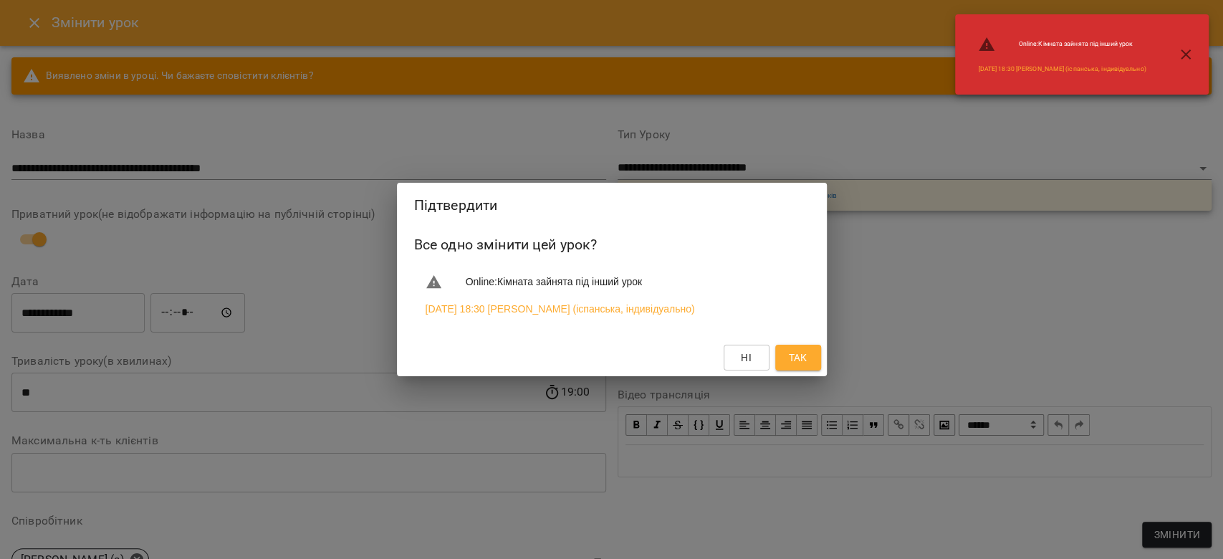
click at [820, 358] on button "Так" at bounding box center [798, 358] width 46 height 26
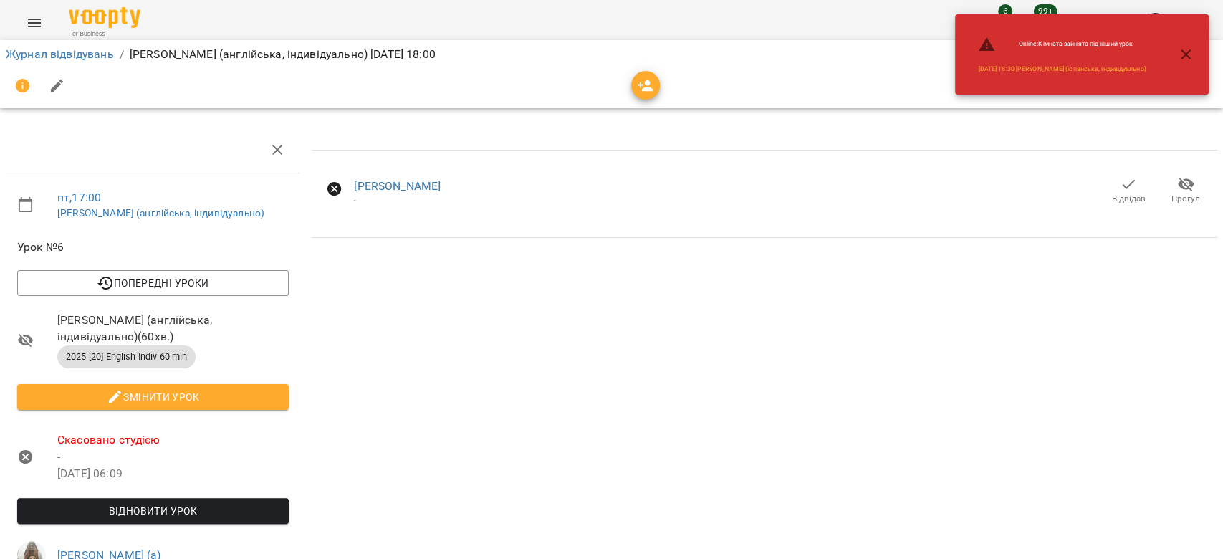
click at [82, 499] on button "Відновити урок" at bounding box center [153, 511] width 272 height 26
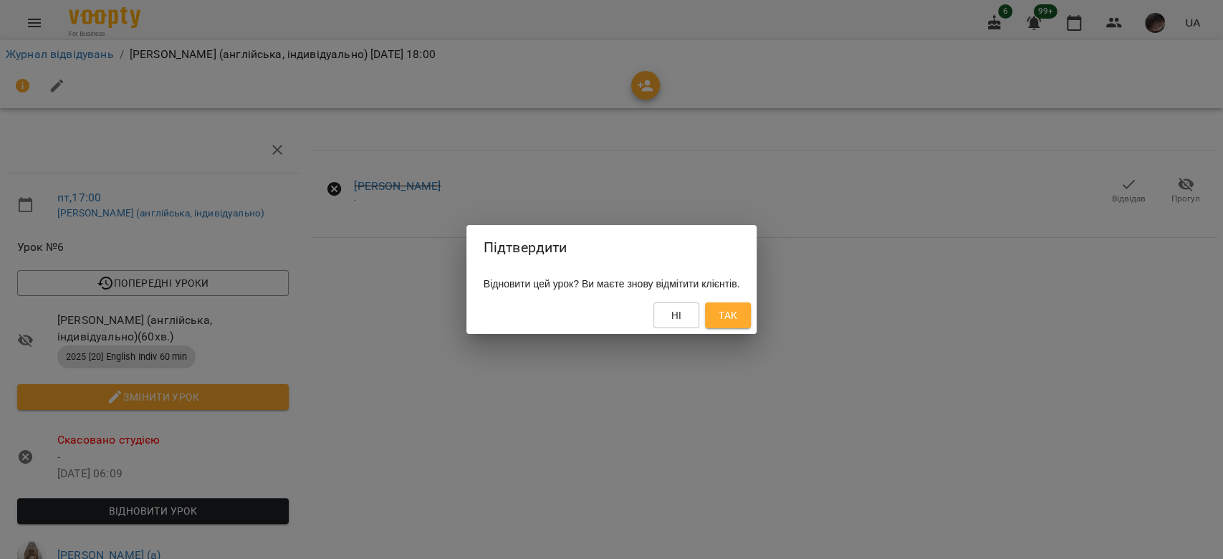
click at [737, 320] on span "Так" at bounding box center [728, 315] width 19 height 17
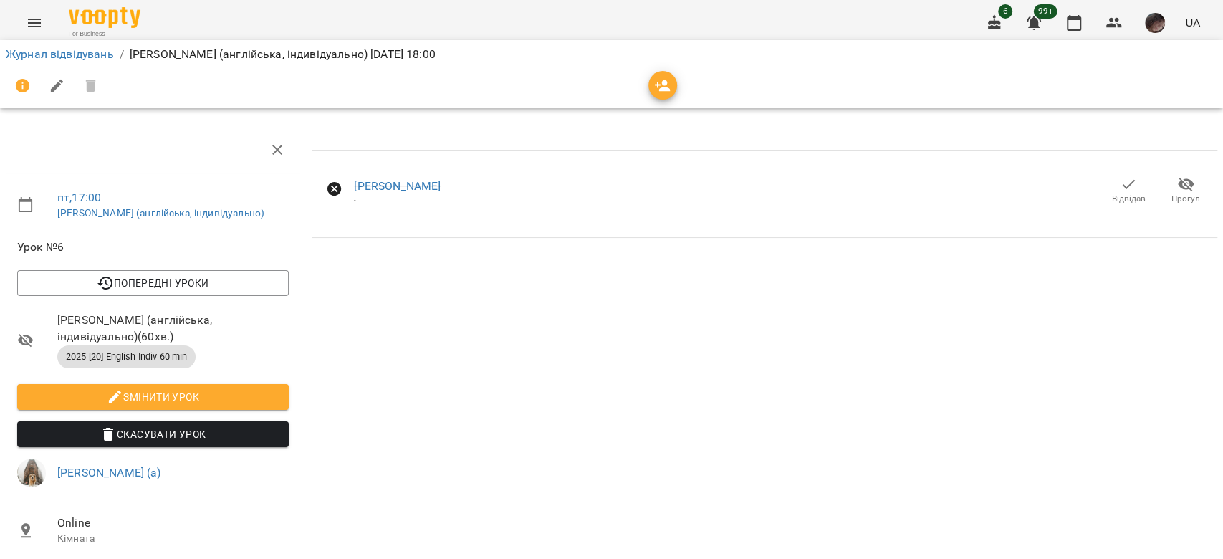
click at [1107, 207] on button "Відвідав" at bounding box center [1128, 191] width 57 height 40
